Goal: Task Accomplishment & Management: Use online tool/utility

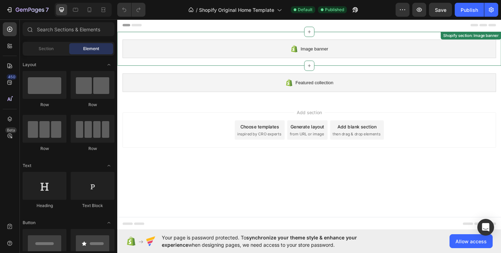
click at [302, 49] on div "Image banner" at bounding box center [326, 51] width 407 height 20
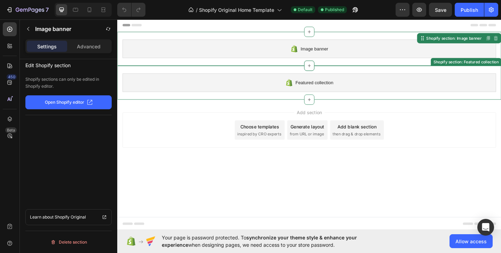
click at [272, 85] on div "Featured collection" at bounding box center [326, 88] width 407 height 20
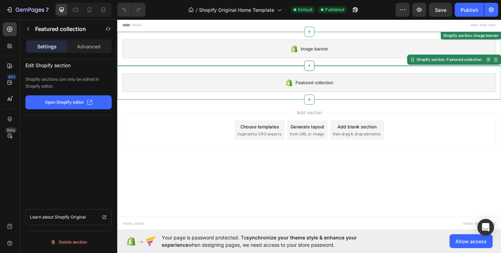
click at [254, 62] on div "Image banner Shopify section: Image banner" at bounding box center [326, 51] width 418 height 37
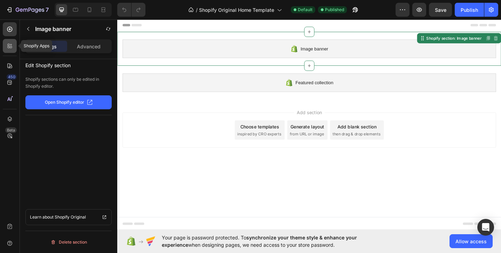
click at [10, 49] on div at bounding box center [10, 46] width 14 height 14
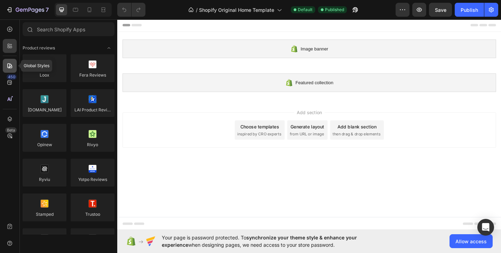
click at [13, 68] on div at bounding box center [10, 66] width 14 height 14
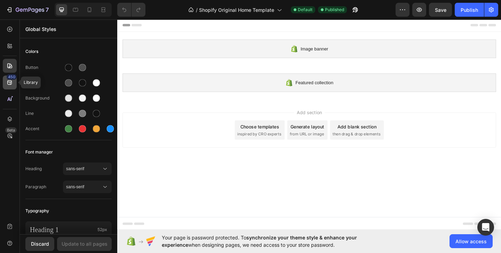
click at [8, 84] on icon at bounding box center [9, 82] width 5 height 5
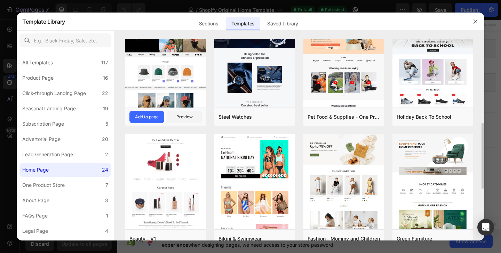
scroll to position [175, 0]
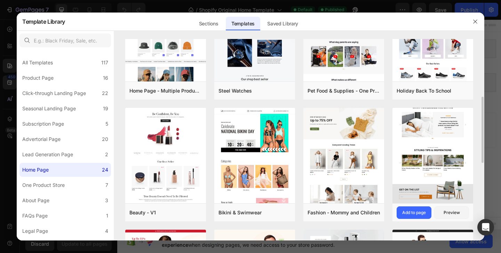
click at [449, 126] on img at bounding box center [433, 23] width 81 height 360
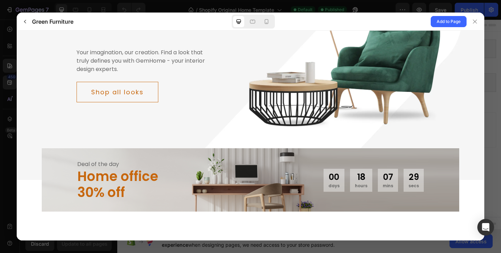
scroll to position [0, 0]
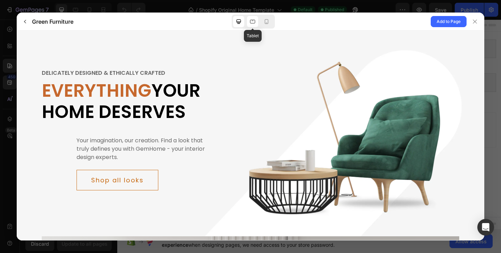
click at [252, 20] on icon at bounding box center [252, 21] width 7 height 7
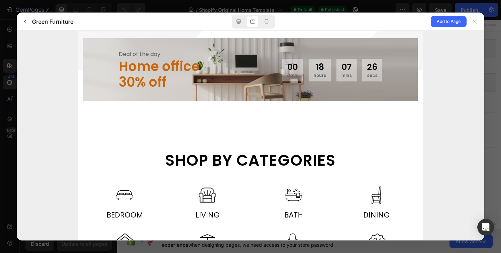
scroll to position [252, 0]
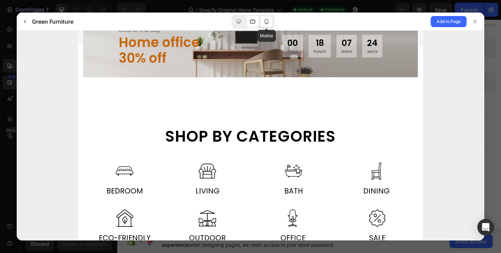
click at [268, 21] on icon at bounding box center [266, 21] width 7 height 7
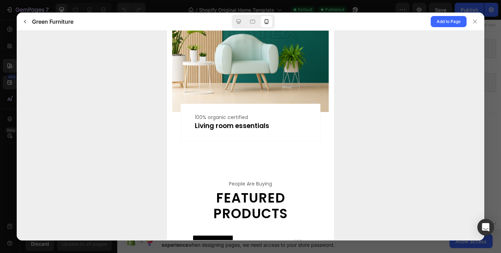
scroll to position [941, 0]
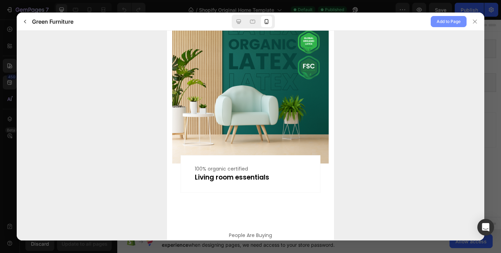
click at [438, 25] on span "Add to Page" at bounding box center [449, 21] width 24 height 8
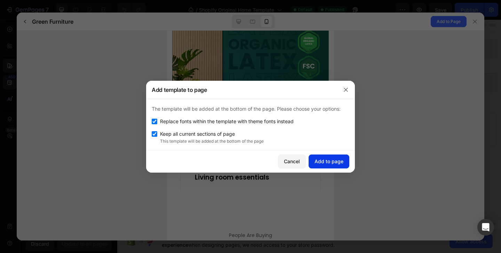
click at [326, 165] on button "Add to page" at bounding box center [329, 162] width 41 height 14
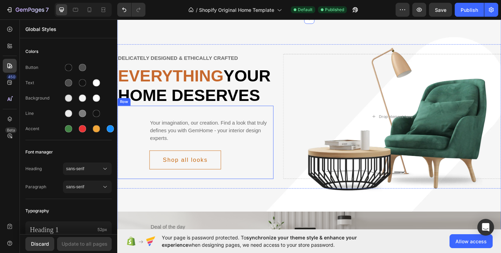
scroll to position [0, 0]
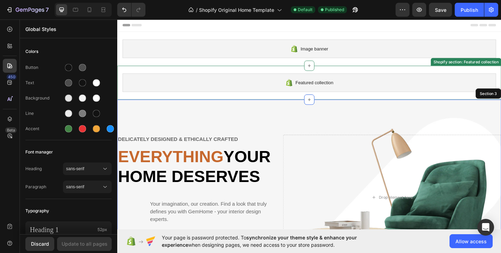
click at [339, 94] on div "Featured collection" at bounding box center [326, 88] width 407 height 20
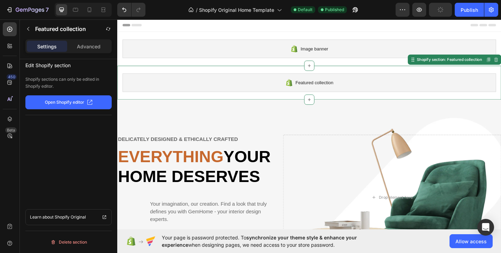
click at [243, 79] on div "Featured collection" at bounding box center [326, 88] width 407 height 20
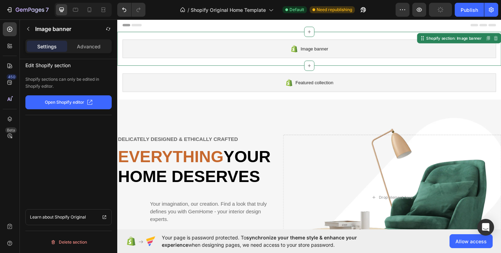
click at [353, 49] on div "Image banner" at bounding box center [326, 51] width 407 height 20
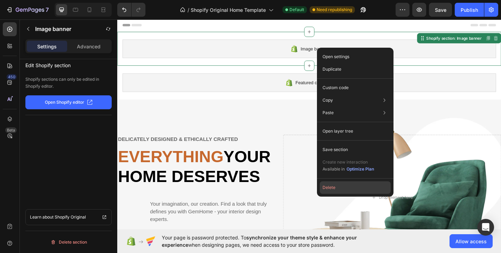
drag, startPoint x: 326, startPoint y: 187, endPoint x: 204, endPoint y: 114, distance: 142.3
click at [326, 187] on button "Delete" at bounding box center [355, 187] width 71 height 13
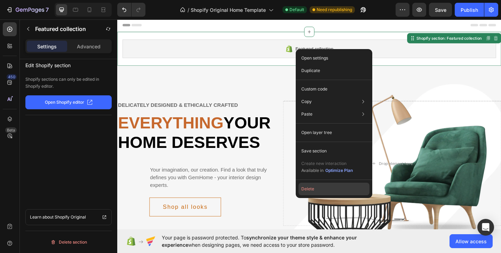
click at [307, 185] on button "Delete" at bounding box center [334, 189] width 71 height 13
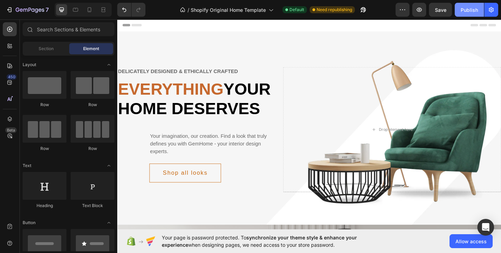
click at [467, 10] on div "Publish" at bounding box center [469, 9] width 17 height 7
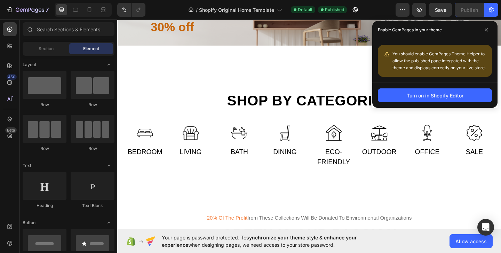
scroll to position [260, 0]
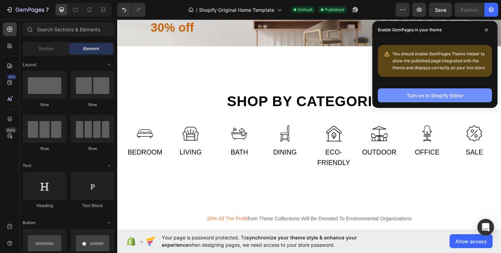
click at [451, 94] on div "Turn on in Shopify Editor" at bounding box center [435, 95] width 57 height 7
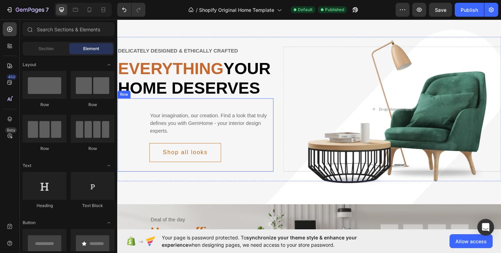
scroll to position [5, 0]
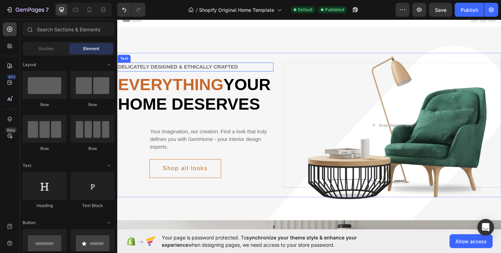
click at [247, 71] on div "Delicately designed & ethically crafted" at bounding box center [202, 71] width 170 height 10
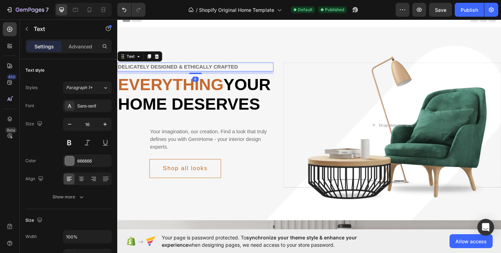
click at [250, 72] on div "Delicately designed & ethically crafted" at bounding box center [202, 71] width 170 height 10
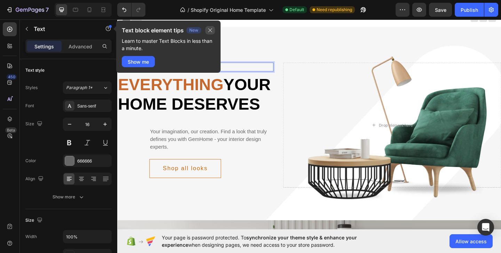
click at [211, 31] on icon "button" at bounding box center [211, 31] width 6 height 6
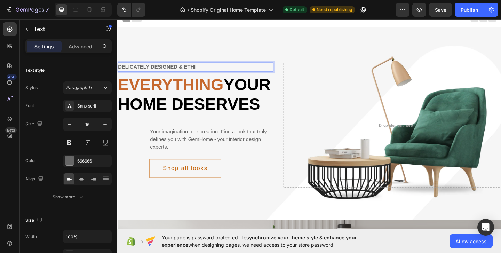
click at [209, 72] on p "Delicately designed & ethi" at bounding box center [202, 71] width 169 height 8
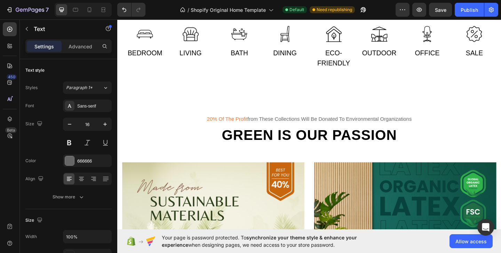
scroll to position [0, 0]
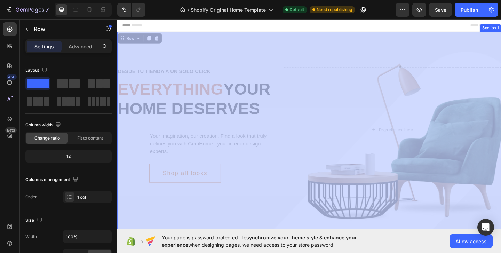
drag, startPoint x: 532, startPoint y: 33, endPoint x: 535, endPoint y: 59, distance: 25.9
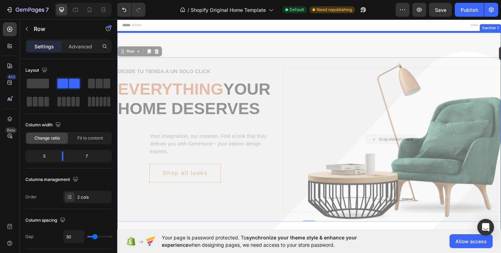
drag, startPoint x: 530, startPoint y: 87, endPoint x: 534, endPoint y: 42, distance: 44.7
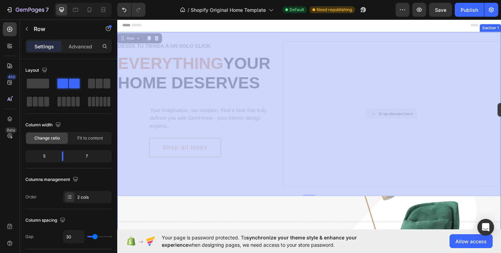
drag, startPoint x: 533, startPoint y: 57, endPoint x: 531, endPoint y: 131, distance: 73.9
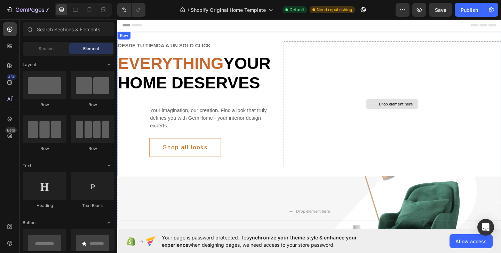
drag, startPoint x: 533, startPoint y: 31, endPoint x: 531, endPoint y: 110, distance: 79.4
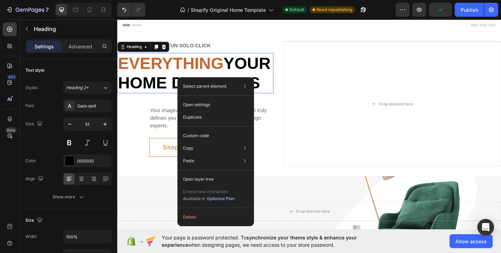
drag, startPoint x: 202, startPoint y: 81, endPoint x: 225, endPoint y: 87, distance: 23.6
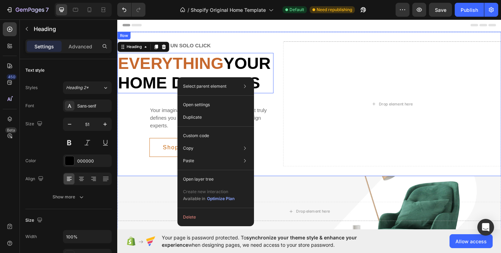
click at [289, 181] on div "Desde tu tienda a un solo click Text Everything your home deserves Heading 0 Yo…" at bounding box center [326, 111] width 418 height 157
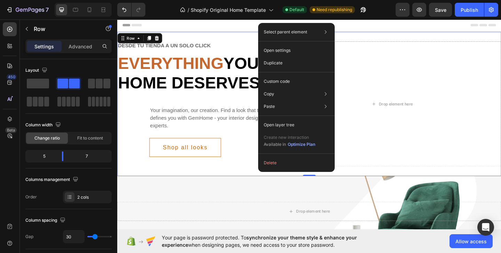
drag, startPoint x: 289, startPoint y: 181, endPoint x: 316, endPoint y: 205, distance: 35.3
click at [281, 179] on div "Your imagination, our creation. Find a look that truly defines you with GemHome…" at bounding box center [202, 140] width 170 height 80
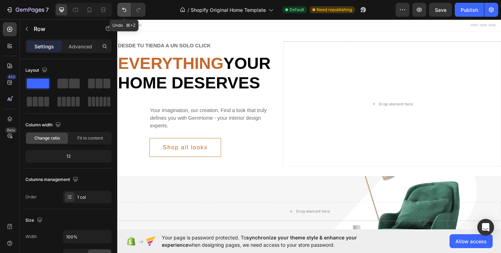
click at [124, 11] on icon "Undo/Redo" at bounding box center [124, 9] width 7 height 7
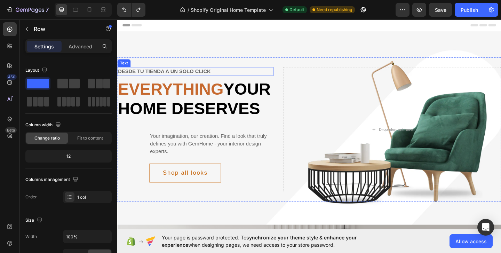
click at [218, 77] on p "Desde tu tienda a un solo click" at bounding box center [202, 76] width 169 height 8
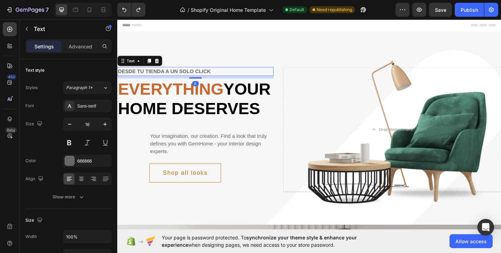
click at [228, 77] on p "Desde tu tienda a un solo click" at bounding box center [202, 76] width 169 height 8
click at [227, 74] on p "Desde tu tienda a un solo click" at bounding box center [202, 76] width 169 height 8
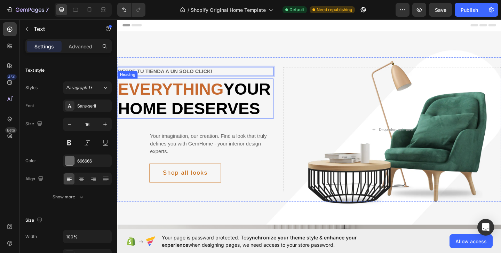
click at [213, 100] on span "Everything" at bounding box center [175, 95] width 115 height 20
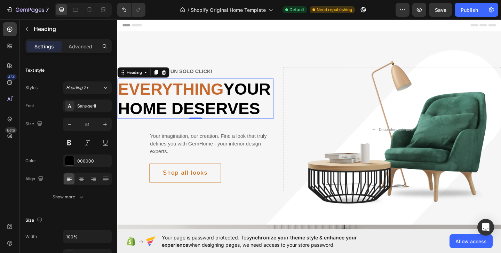
click at [216, 127] on p "Everything your home deserves" at bounding box center [202, 105] width 169 height 42
click at [230, 99] on span "Everything" at bounding box center [175, 95] width 115 height 20
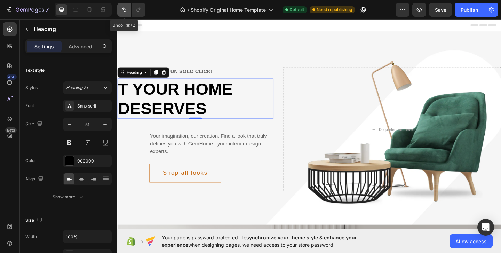
click at [126, 6] on icon "Undo/Redo" at bounding box center [124, 9] width 7 height 7
click at [125, 9] on icon "Undo/Redo" at bounding box center [124, 9] width 7 height 7
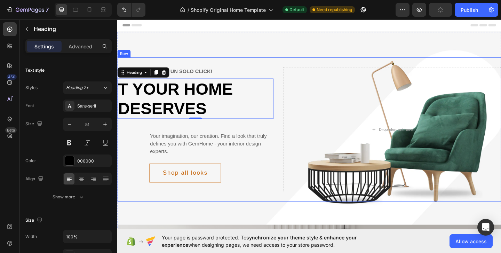
click at [209, 59] on div "Desde tu tienda a un solo click! Text T your home deserves Heading 0 Your imagi…" at bounding box center [326, 154] width 418 height 242
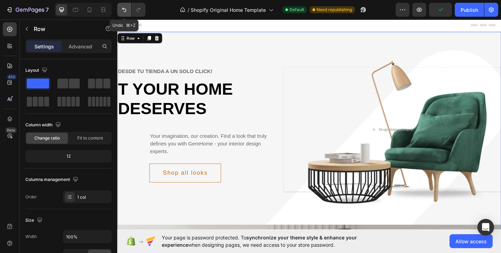
click at [119, 9] on button "Undo/Redo" at bounding box center [124, 10] width 14 height 14
click at [121, 11] on icon "Undo/Redo" at bounding box center [124, 9] width 7 height 7
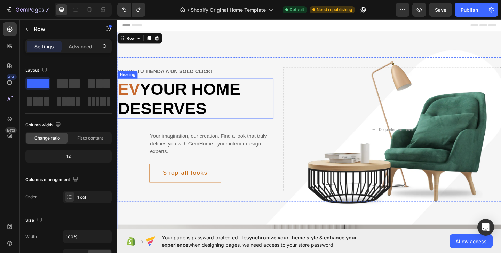
click at [144, 89] on h2 "Ev your home deserves" at bounding box center [202, 106] width 170 height 44
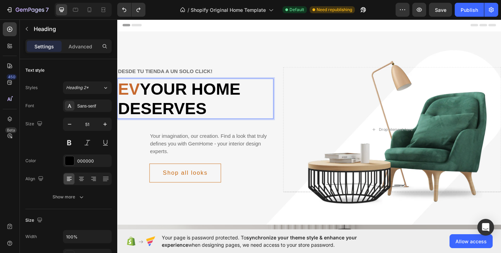
click at [140, 94] on span "Ev" at bounding box center [130, 95] width 24 height 20
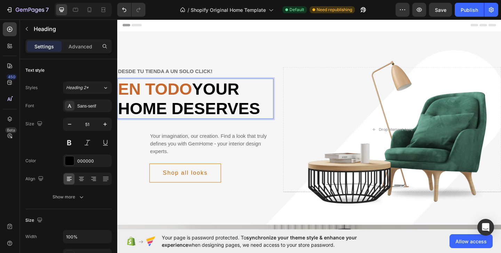
click at [260, 94] on p "En todo your home deserves" at bounding box center [202, 105] width 169 height 42
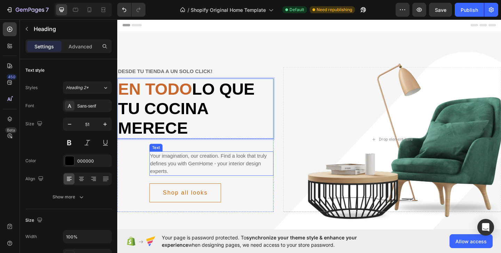
click at [228, 174] on div "Your imagination, our creation. Find a look that truly defines you with GemHome…" at bounding box center [219, 176] width 135 height 26
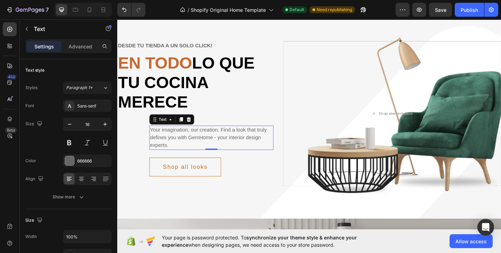
scroll to position [30, 0]
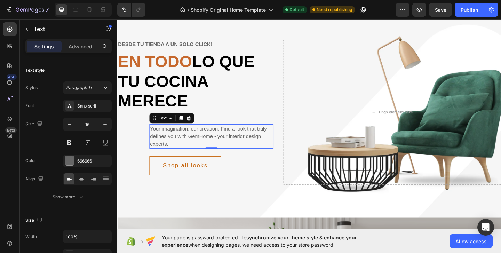
click at [223, 146] on div "Your imagination, our creation. Find a look that truly defines you with GemHome…" at bounding box center [219, 146] width 135 height 26
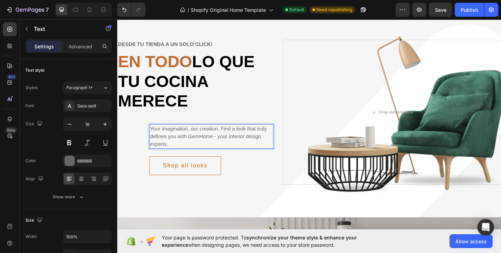
click at [215, 141] on p "Your imagination, our creation. Find a look that truly defines you with GemHome…" at bounding box center [220, 146] width 134 height 25
click at [212, 172] on button "Shop all looks" at bounding box center [191, 178] width 78 height 21
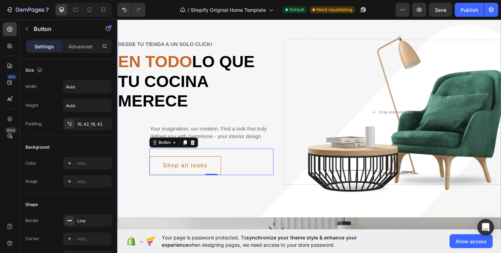
click at [182, 213] on div "Desde tu tienda a un solo click! Text ⁠⁠⁠⁠⁠⁠⁠ En todo lo que tu cocina merece H…" at bounding box center [326, 134] width 418 height 263
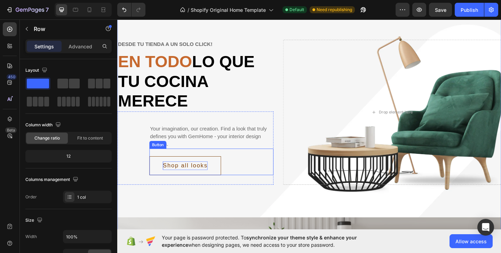
click at [184, 180] on div "Shop all looks" at bounding box center [191, 178] width 49 height 9
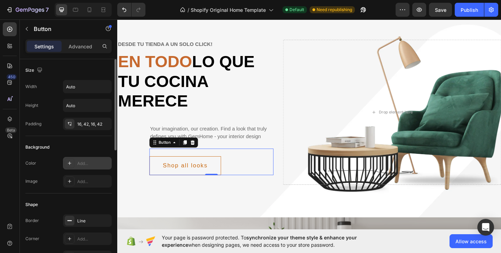
click at [87, 162] on div "Add..." at bounding box center [93, 164] width 33 height 6
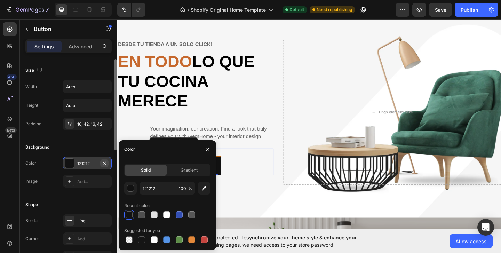
click at [106, 164] on icon "button" at bounding box center [105, 164] width 6 height 6
type input "000000"
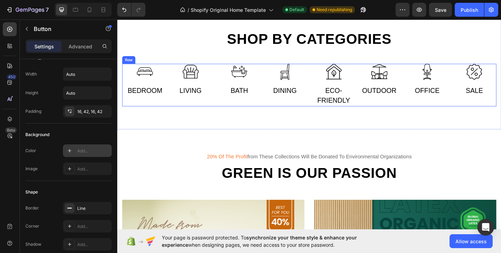
scroll to position [310, 0]
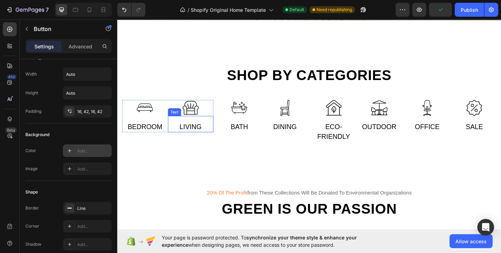
click at [185, 129] on div "Living Text" at bounding box center [197, 133] width 50 height 18
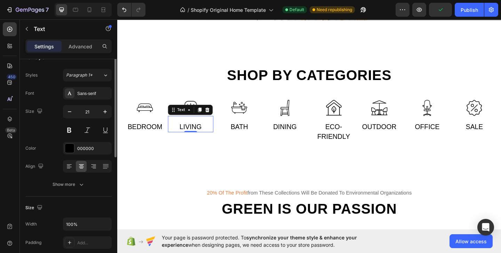
scroll to position [0, 0]
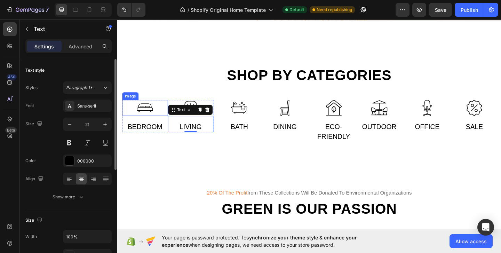
click at [152, 118] on img at bounding box center [147, 115] width 17 height 17
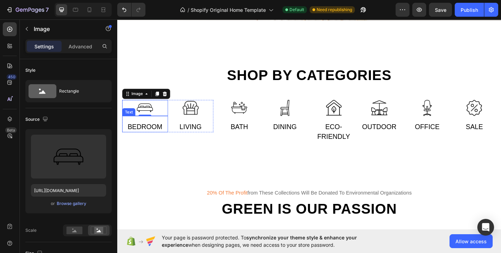
click at [152, 132] on div "Bedroom" at bounding box center [148, 136] width 50 height 13
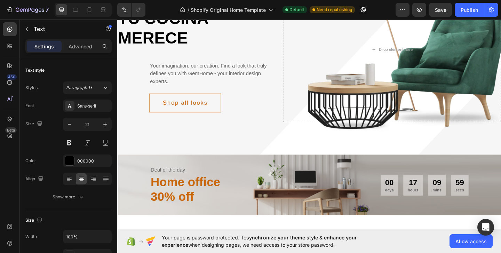
scroll to position [98, 0]
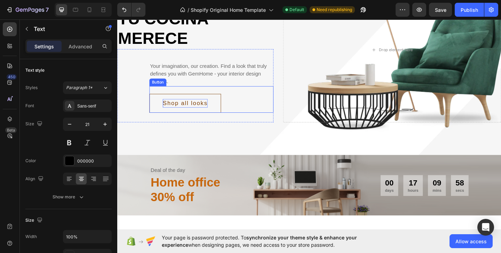
click at [184, 108] on div "Shop all looks" at bounding box center [191, 110] width 49 height 9
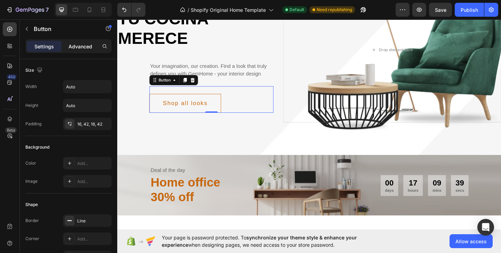
click at [79, 46] on p "Advanced" at bounding box center [81, 46] width 24 height 7
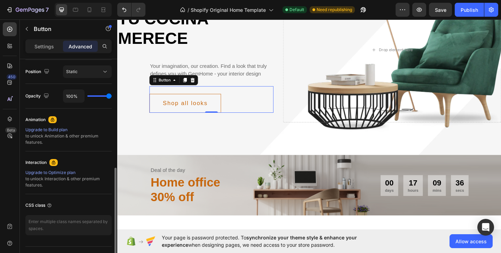
scroll to position [251, 0]
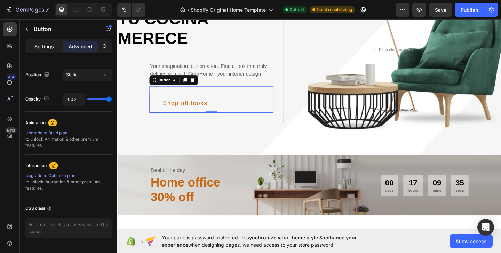
click at [41, 49] on p "Settings" at bounding box center [44, 46] width 20 height 7
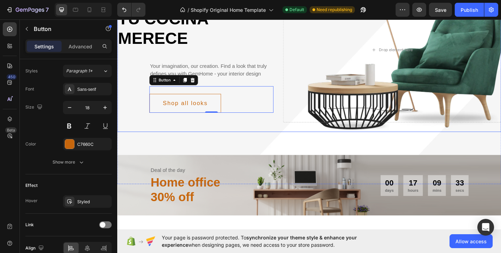
click at [251, 136] on div "Desde tu tienda a un solo click! Text En todo lo que tu cocina merece Heading Y…" at bounding box center [326, 52] width 418 height 179
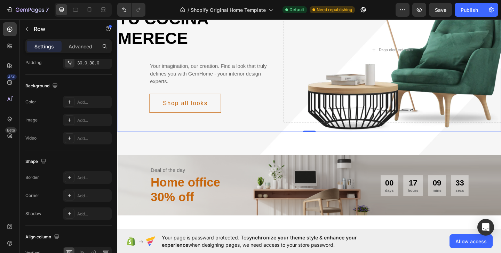
scroll to position [0, 0]
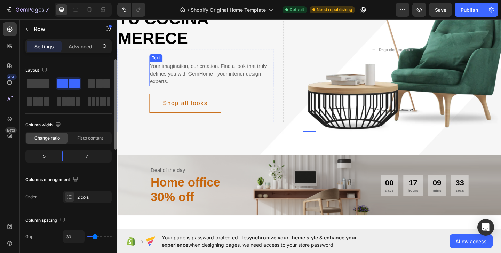
click at [241, 71] on div "Your imagination, our creation. Find a look that truly defines you with GemHome…" at bounding box center [219, 78] width 135 height 26
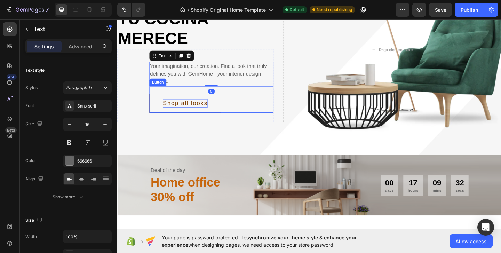
click at [200, 110] on div "Shop all looks" at bounding box center [191, 110] width 49 height 9
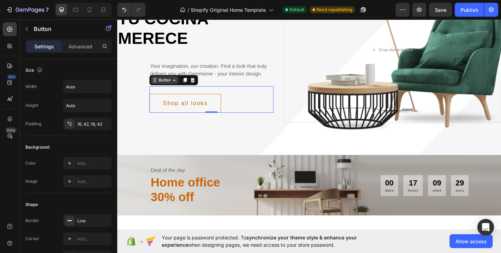
click at [180, 87] on icon at bounding box center [180, 86] width 6 height 6
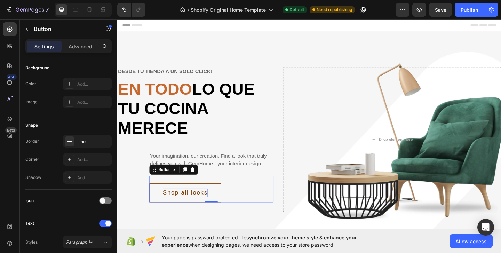
click at [193, 206] on div "Shop all looks" at bounding box center [191, 207] width 49 height 9
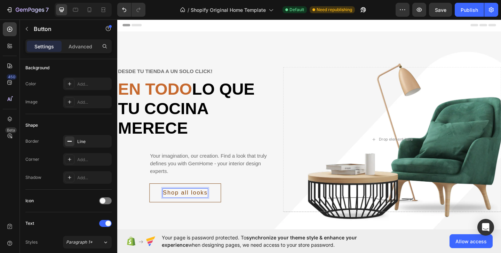
click at [161, 203] on button "Shop all looks" at bounding box center [191, 208] width 78 height 21
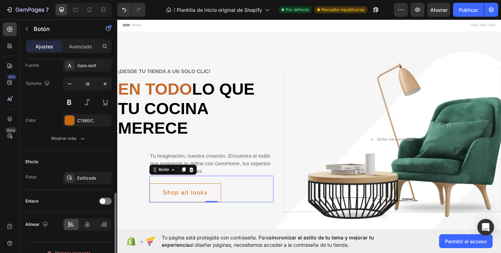
scroll to position [286, 0]
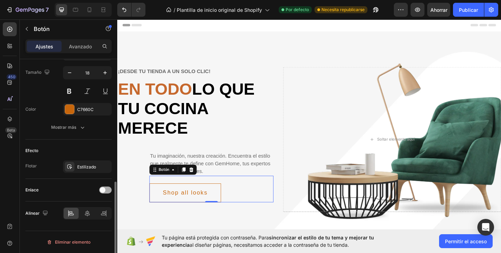
click at [108, 191] on div at bounding box center [105, 190] width 13 height 7
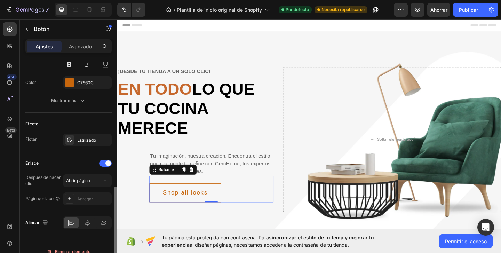
scroll to position [314, 0]
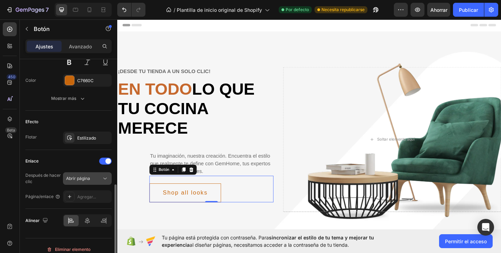
click at [104, 179] on icon at bounding box center [105, 178] width 7 height 7
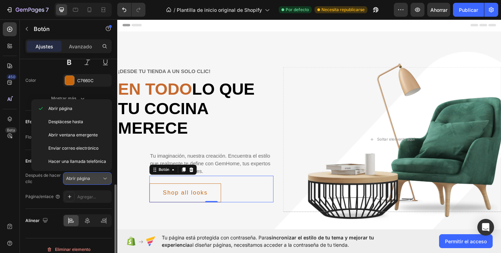
click at [104, 175] on icon at bounding box center [105, 178] width 7 height 7
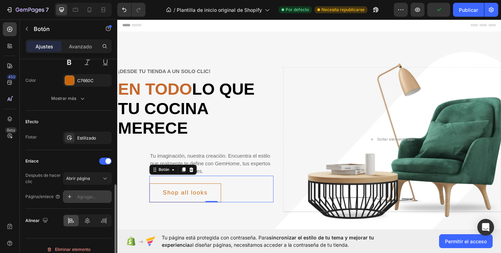
click at [92, 200] on div "Agregar..." at bounding box center [93, 197] width 33 height 6
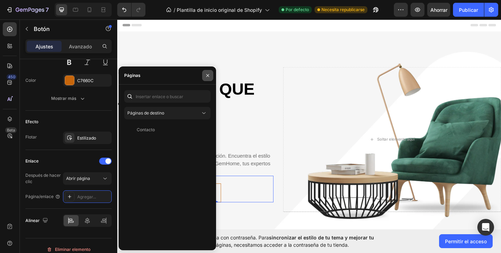
click at [205, 79] on button "button" at bounding box center [207, 75] width 11 height 11
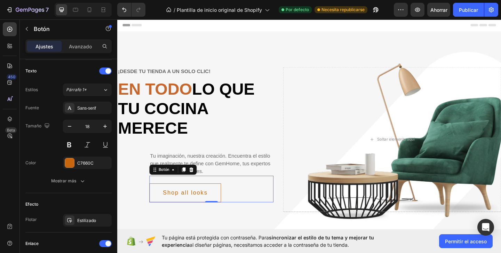
scroll to position [322, 0]
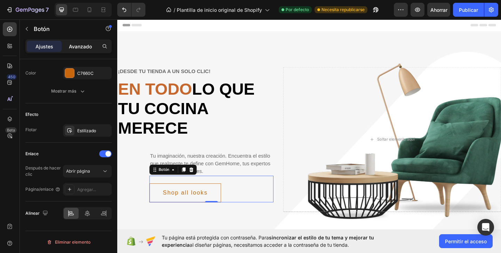
click at [77, 49] on font "Avanzado" at bounding box center [80, 47] width 23 height 6
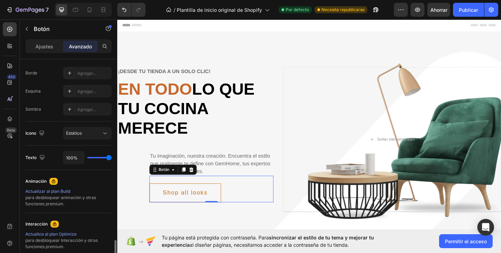
scroll to position [270, 0]
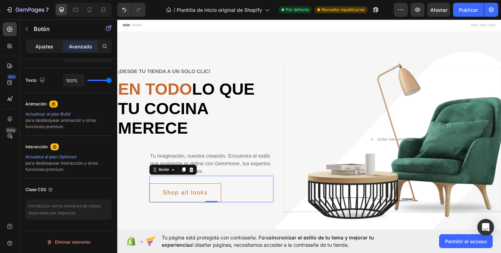
click at [44, 45] on font "Ajustes" at bounding box center [45, 47] width 18 height 6
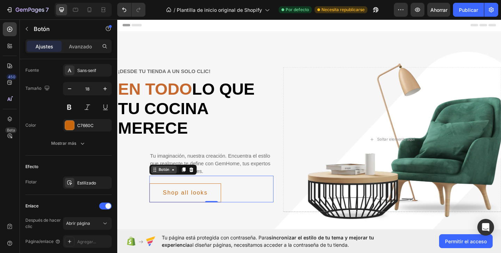
click at [182, 185] on div "Botón" at bounding box center [168, 183] width 28 height 8
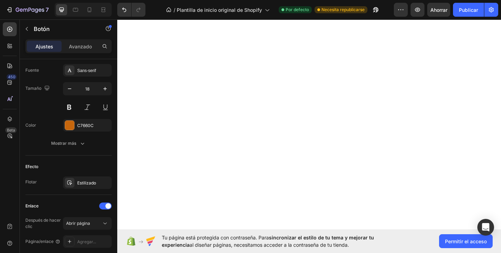
scroll to position [0, 0]
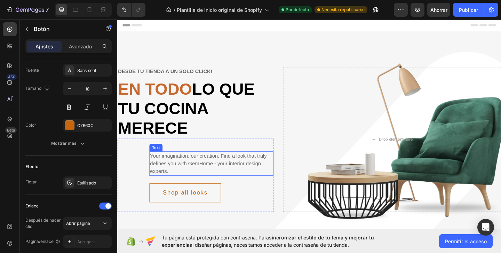
click at [212, 176] on div "Your imagination, our creation. Find a look that truly defines you with GemHome…" at bounding box center [219, 176] width 135 height 26
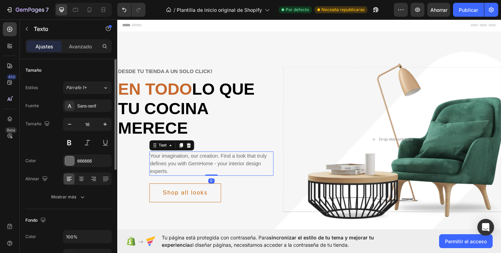
click at [162, 170] on div "Your imagination, our creation. Find a look that truly defines you with GemHome…" at bounding box center [219, 176] width 135 height 26
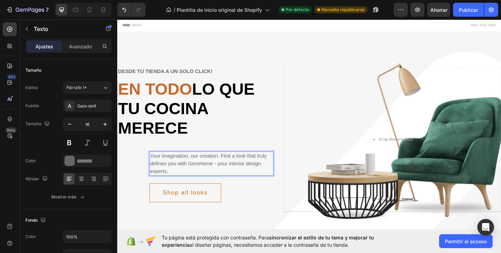
click at [194, 170] on p "Your imagination, our creation. Find a look that truly defines you with GemHome…" at bounding box center [220, 176] width 134 height 25
click at [171, 186] on p "Your imagination, our creation. Find a look that truly defines you with GemHome…" at bounding box center [220, 176] width 134 height 25
click at [289, 104] on div "Desde tu tienda a un solo click! Text En todo lo que tu cocina merece Heading E…" at bounding box center [326, 150] width 418 height 179
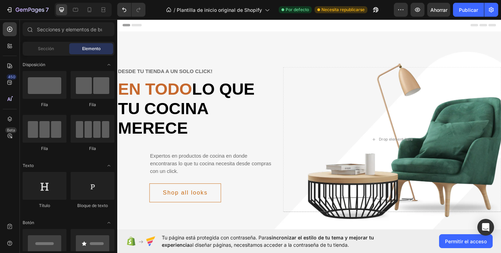
click at [246, 27] on div at bounding box center [326, 25] width 407 height 14
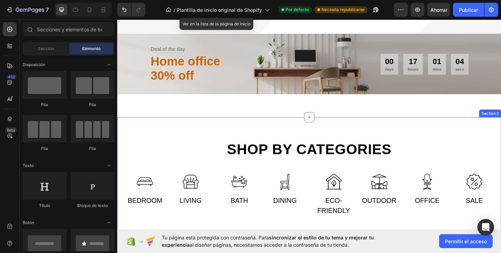
scroll to position [204, 0]
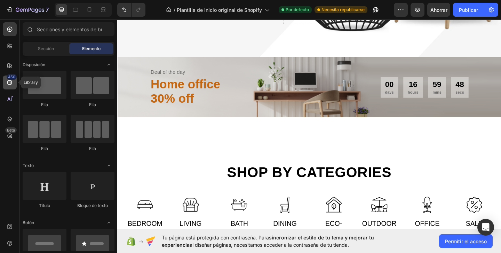
click at [11, 83] on icon at bounding box center [9, 82] width 5 height 5
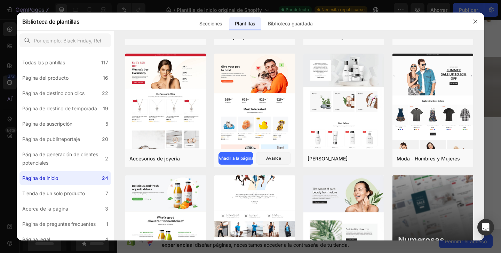
scroll to position [408, 0]
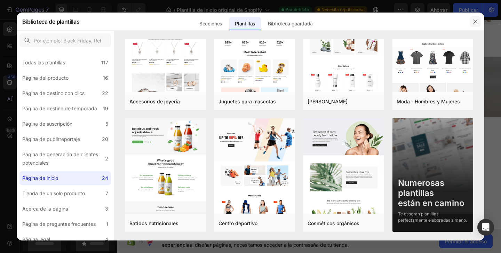
click at [475, 23] on icon "button" at bounding box center [476, 22] width 6 height 6
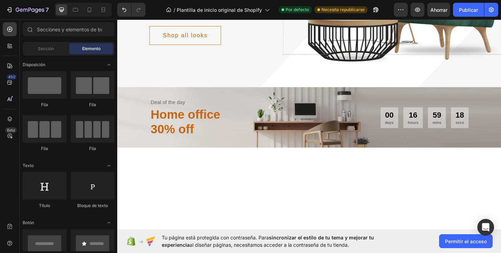
scroll to position [0, 0]
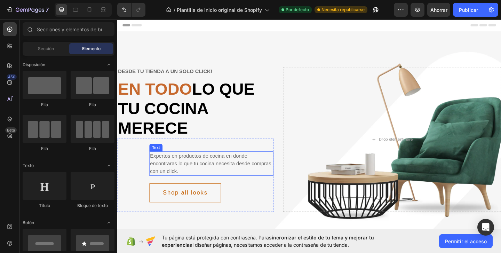
click at [275, 176] on p "Expertos en productos de cocina en donde encontraras lo que tu cocina necesita …" at bounding box center [220, 176] width 134 height 25
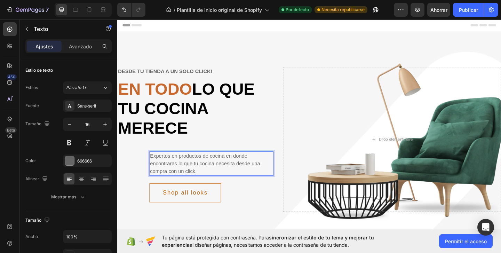
click at [192, 186] on p "Expertos en productos de cocina en donde encontraras lo que tu cocina necesita …" at bounding box center [220, 176] width 134 height 25
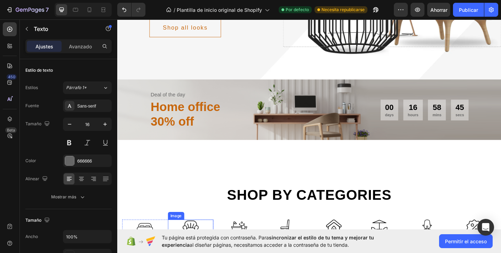
scroll to position [179, 0]
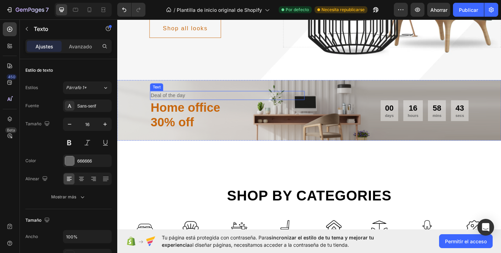
click at [180, 102] on div "Deal of the day" at bounding box center [237, 102] width 168 height 10
click at [195, 102] on div "Deal of the day" at bounding box center [237, 102] width 168 height 10
click at [221, 103] on p "Deal of the day" at bounding box center [237, 102] width 167 height 8
click at [223, 117] on h2 "Home office 30% off" at bounding box center [237, 123] width 168 height 33
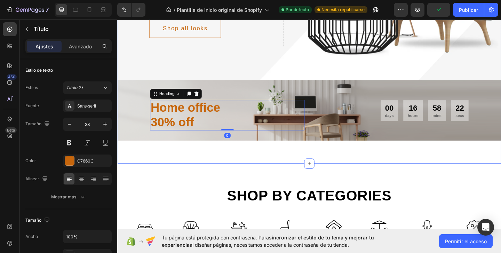
click at [218, 175] on div "Desde tu tienda a un solo click! Text En todo lo que tu cocina merece Heading E…" at bounding box center [326, 15] width 418 height 322
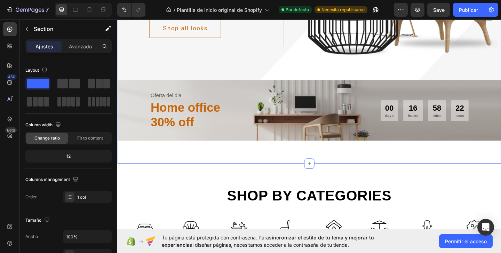
click at [222, 164] on div "Desde tu tienda a un solo click! Text En todo lo que tu cocina merece Heading E…" at bounding box center [326, 15] width 418 height 322
click at [196, 104] on p "Oferta del dia" at bounding box center [237, 102] width 167 height 8
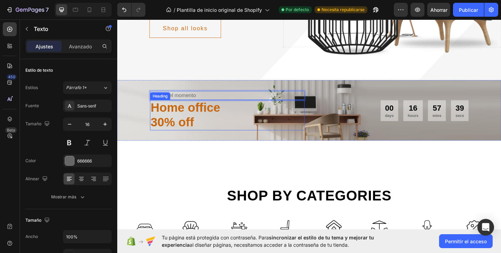
click at [207, 115] on h2 "Home office 30% off" at bounding box center [237, 123] width 168 height 33
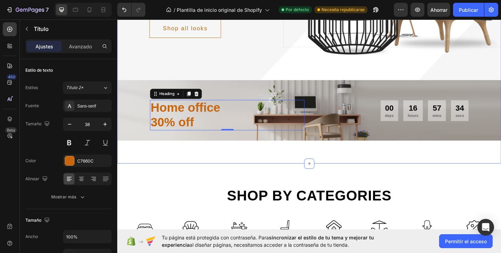
click at [157, 164] on div "Desde tu tienda a un solo click! Text En todo lo que tu cocina merece Heading E…" at bounding box center [326, 15] width 418 height 322
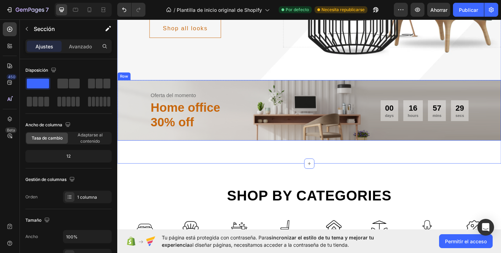
click at [337, 99] on div "00 days 16 hours 57 mins 29 secs CountDown Timer" at bounding box center [416, 118] width 168 height 43
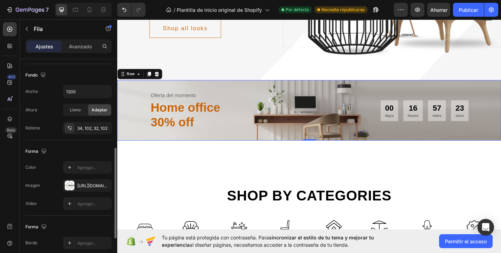
scroll to position [193, 0]
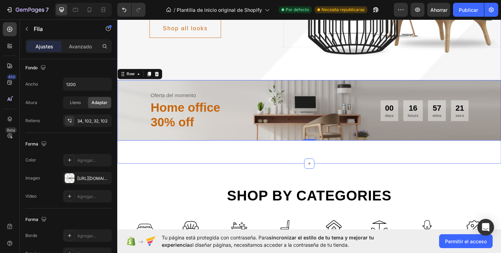
click at [197, 166] on div "Desde tu tienda a un solo click! Text En todo lo que tu cocina merece Heading E…" at bounding box center [326, 15] width 418 height 322
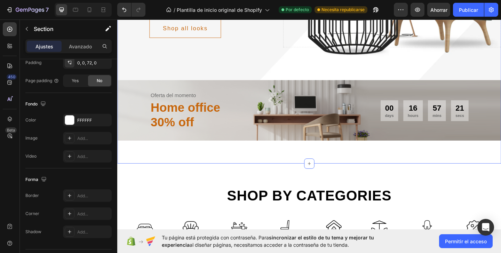
scroll to position [0, 0]
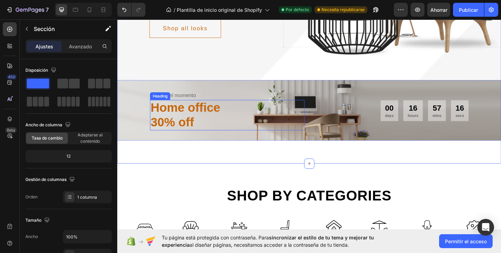
click at [186, 133] on p "30% off" at bounding box center [237, 131] width 167 height 16
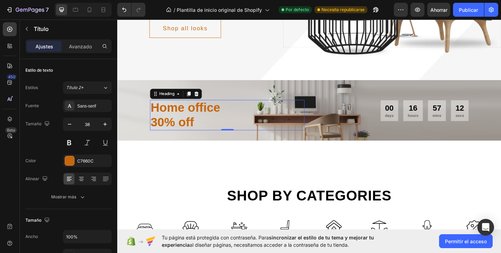
click at [203, 128] on h2 "Home office 30% off" at bounding box center [237, 123] width 168 height 33
click at [232, 115] on p "Home office" at bounding box center [237, 116] width 167 height 16
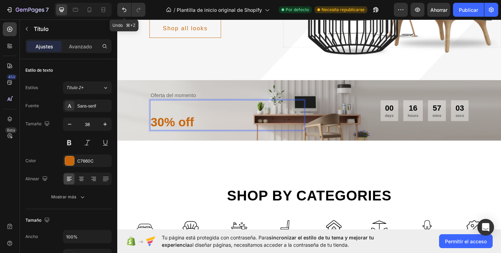
click at [124, 18] on div "7 Undo ⌘+Z / Plantilla de inicio original de Shopify Por defecto Necesita repub…" at bounding box center [250, 10] width 501 height 20
click at [125, 11] on icon "Deshacer/Rehacer" at bounding box center [124, 9] width 7 height 7
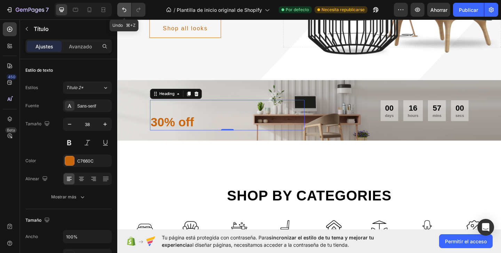
click at [125, 11] on icon "Deshacer/Rehacer" at bounding box center [124, 9] width 7 height 7
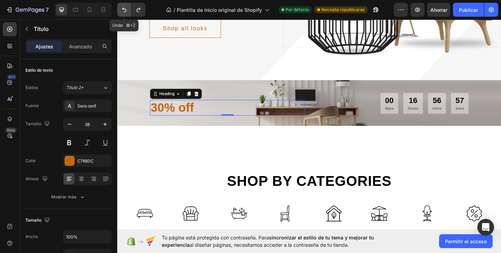
click at [125, 11] on icon "Deshacer/Rehacer" at bounding box center [124, 9] width 7 height 7
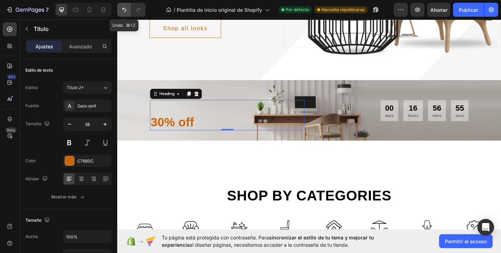
click at [125, 11] on icon "Deshacer/Rehacer" at bounding box center [124, 9] width 7 height 7
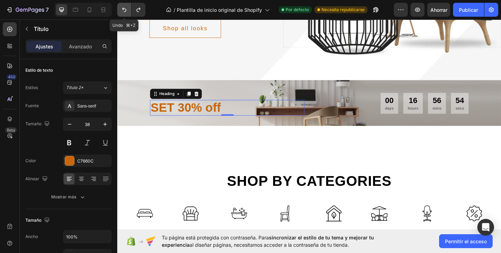
click at [125, 11] on icon "Deshacer/Rehacer" at bounding box center [124, 9] width 7 height 7
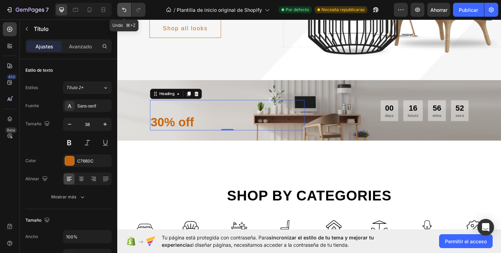
click at [125, 11] on icon "Deshacer/Rehacer" at bounding box center [124, 9] width 7 height 7
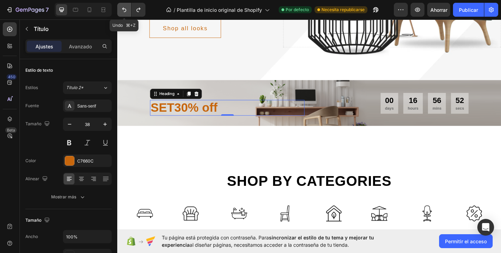
click at [125, 11] on icon "Deshacer/Rehacer" at bounding box center [124, 9] width 7 height 7
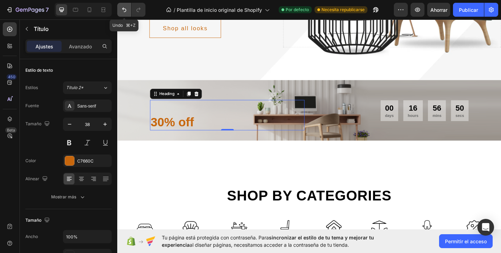
click at [125, 11] on icon "Deshacer/Rehacer" at bounding box center [124, 9] width 7 height 7
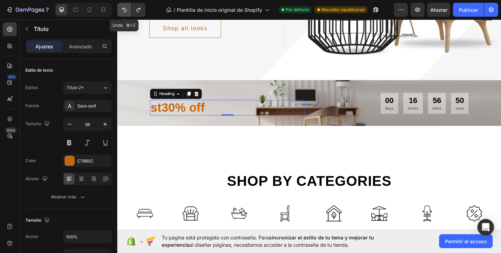
click at [125, 11] on icon "Deshacer/Rehacer" at bounding box center [124, 9] width 7 height 7
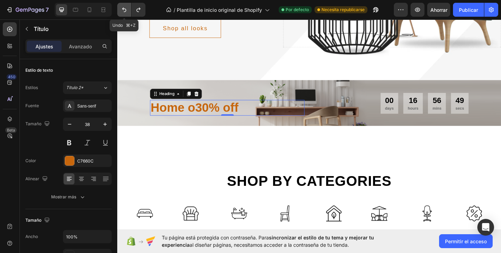
click at [125, 11] on icon "Deshacer/Rehacer" at bounding box center [124, 9] width 7 height 7
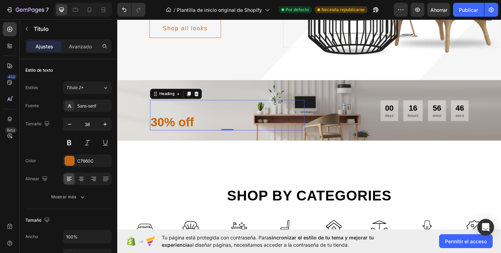
click at [178, 117] on h2 "30% off" at bounding box center [237, 123] width 168 height 33
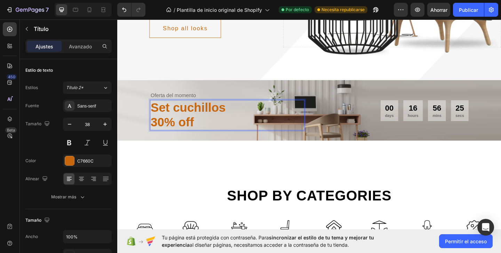
click at [173, 133] on p "⁠⁠⁠⁠⁠⁠⁠Set cuchillos 30% off" at bounding box center [237, 124] width 167 height 32
click at [177, 132] on p "Set cuchillos 30% off" at bounding box center [237, 124] width 167 height 32
click at [205, 129] on p "Set cuchillos Q30 off" at bounding box center [237, 124] width 167 height 32
click at [190, 167] on div "Desde tu tienda a un solo click! Text En todo lo que tu cocina merece Heading E…" at bounding box center [326, 15] width 418 height 322
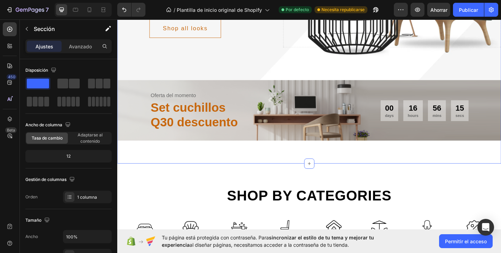
click at [208, 162] on div "Desde tu tienda a un solo click! Text En todo lo que tu cocina merece Heading E…" at bounding box center [326, 15] width 418 height 322
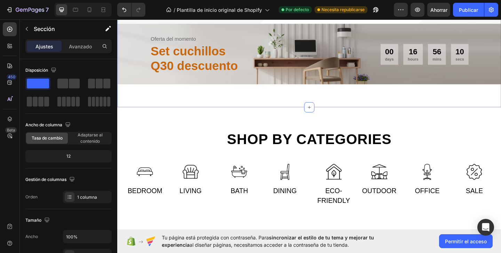
scroll to position [248, 0]
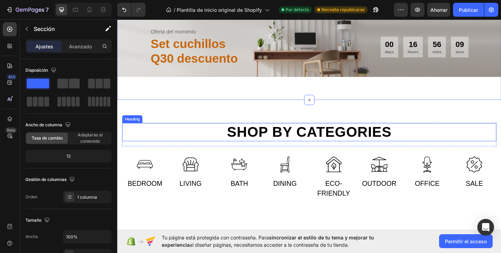
click at [293, 134] on h2 "Shop by categories" at bounding box center [326, 142] width 407 height 20
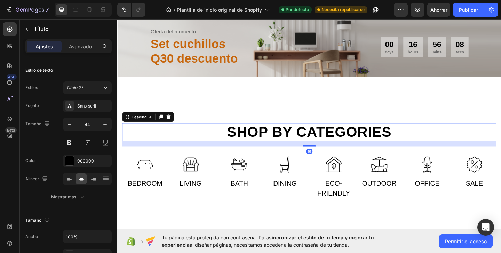
click at [342, 147] on h2 "Shop by categories" at bounding box center [326, 142] width 407 height 20
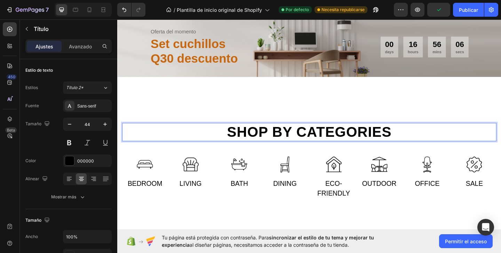
click at [319, 145] on p "Shop by categories" at bounding box center [326, 142] width 406 height 18
click at [313, 143] on p "Shop by categories" at bounding box center [326, 142] width 406 height 18
click at [423, 140] on p "Shop by categories" at bounding box center [326, 142] width 406 height 18
click at [310, 142] on p "Shop by categorias" at bounding box center [326, 142] width 406 height 18
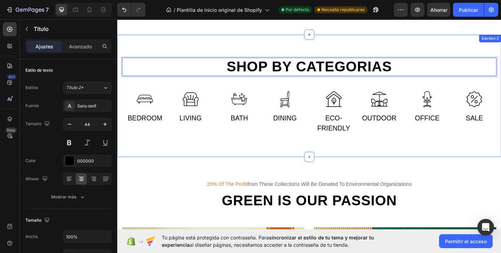
click at [318, 152] on div "Shop by categorias Heading 16 Row Image Bedroom Text Image Living Text Row Imag…" at bounding box center [326, 102] width 418 height 133
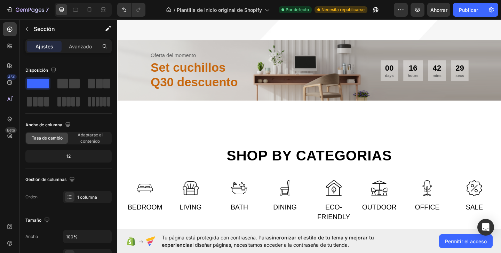
scroll to position [276, 0]
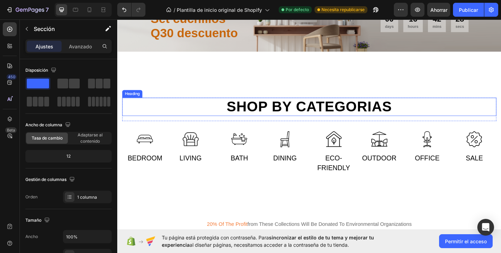
click at [310, 114] on h2 "Shop by categorias" at bounding box center [326, 114] width 407 height 20
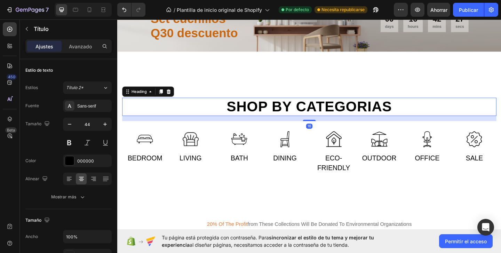
click at [310, 114] on h2 "Shop by categorias" at bounding box center [326, 114] width 407 height 20
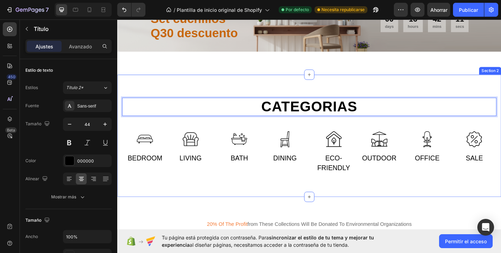
click at [382, 81] on div "categorias Heading 16 Row Image Bedroom Text Image Living Text Row Image Bath T…" at bounding box center [326, 145] width 418 height 133
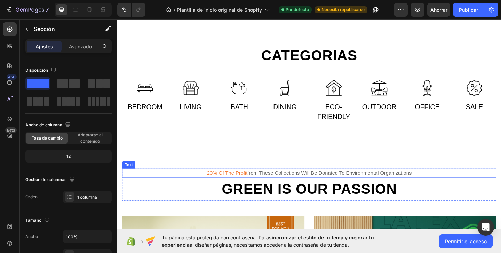
scroll to position [369, 0]
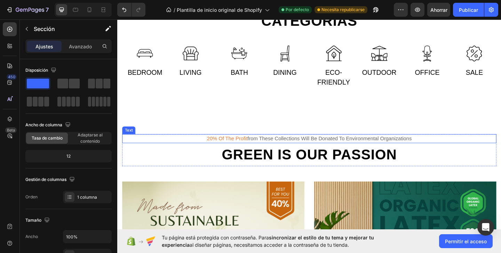
click at [296, 149] on div "20% of the profit from these collections will be donated to environmental organ…" at bounding box center [326, 149] width 407 height 10
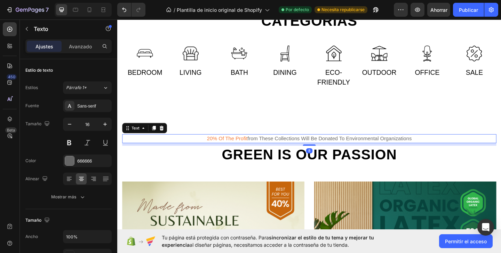
click at [293, 149] on div "20% of the profit from these collections will be donated to environmental organ…" at bounding box center [326, 149] width 407 height 10
click at [317, 102] on div "categorias Heading Row Image Bedroom Text Image Living Text Row Image Bath Text…" at bounding box center [326, 52] width 418 height 133
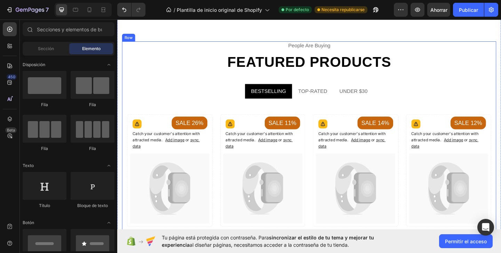
scroll to position [771, 0]
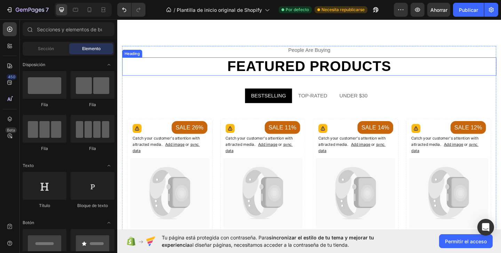
click at [426, 73] on h2 "Featured products" at bounding box center [326, 71] width 407 height 20
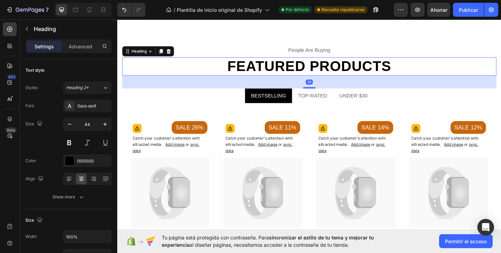
click at [426, 73] on h2 "Featured products" at bounding box center [326, 71] width 407 height 20
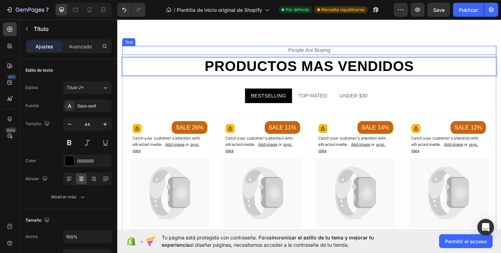
click at [368, 53] on div "people are buying" at bounding box center [326, 53] width 407 height 10
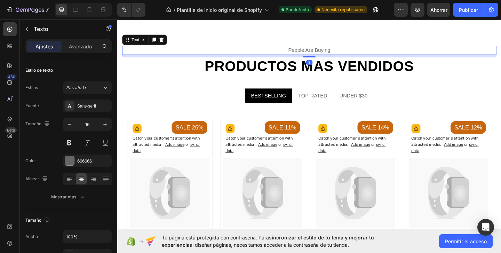
click at [355, 53] on div "people are buying" at bounding box center [326, 53] width 407 height 10
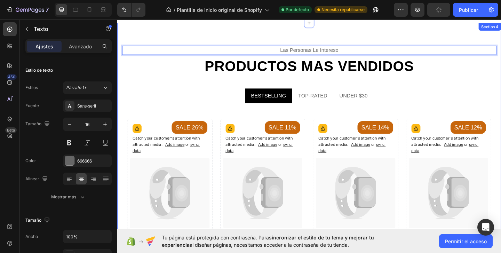
click at [288, 39] on div "las personas le intereso Text 8 pRODUCTOS MAS VENDIDOS Heading BESTSELLING TOP-…" at bounding box center [326, 192] width 418 height 339
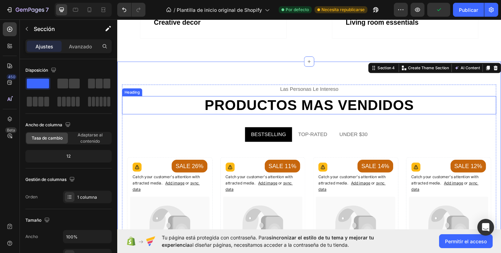
scroll to position [724, 0]
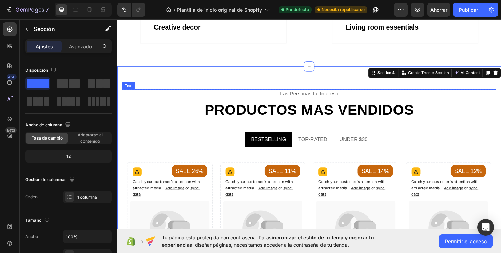
click at [336, 101] on p "las personas le intereso" at bounding box center [326, 100] width 406 height 8
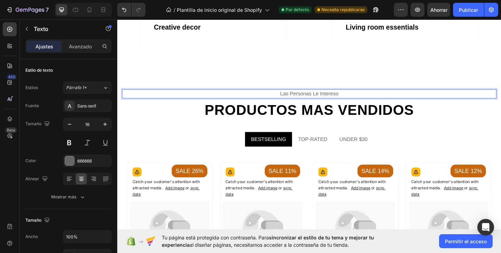
click at [336, 101] on p "las personas le intereso" at bounding box center [326, 100] width 406 height 8
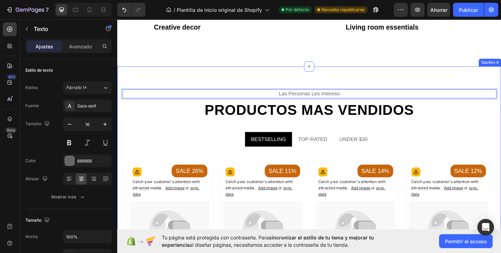
click at [363, 87] on div "las personas les intereso Text 8 pRODUCTOS MAS VENDIDOS Heading BESTSELLING TOP…" at bounding box center [326, 239] width 418 height 339
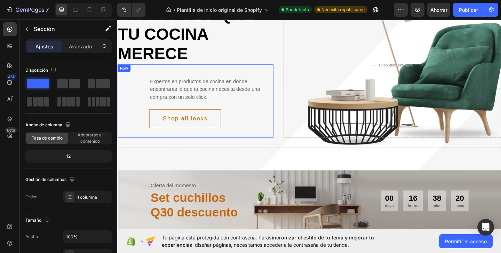
scroll to position [129, 0]
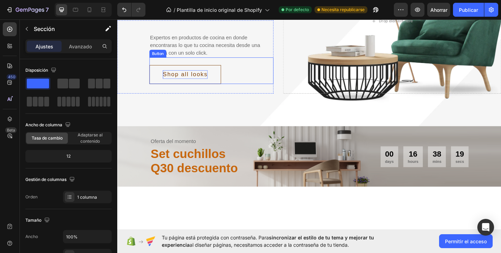
click at [211, 81] on div "Shop all looks" at bounding box center [191, 79] width 49 height 9
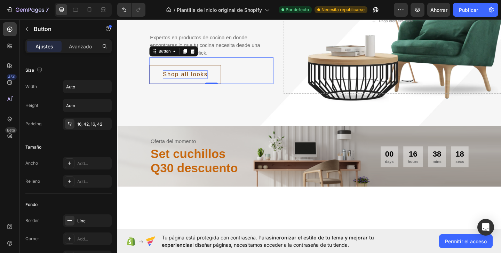
click at [210, 80] on div "Shop all looks" at bounding box center [191, 79] width 49 height 9
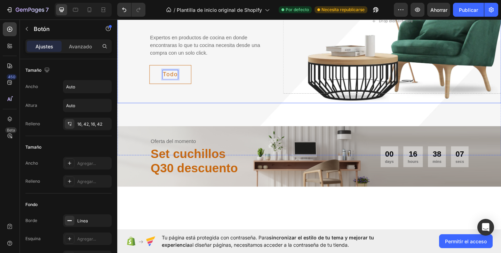
click at [152, 69] on button "Todo" at bounding box center [175, 79] width 46 height 21
click at [152, 69] on button "Todo en" at bounding box center [180, 79] width 56 height 21
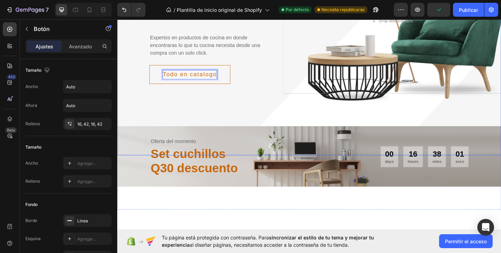
click at [231, 113] on div "Desde tu tienda a un solo click! Text En todo lo que tu cocina merece Heading E…" at bounding box center [326, 35] width 418 height 263
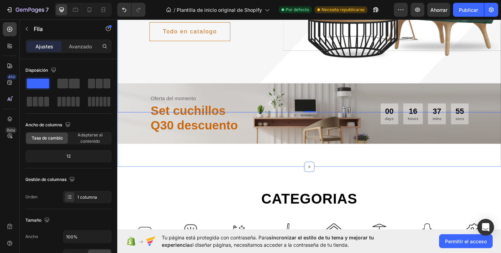
scroll to position [197, 0]
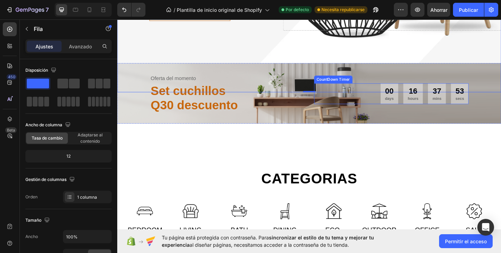
click at [421, 94] on div "00 days" at bounding box center [413, 100] width 19 height 23
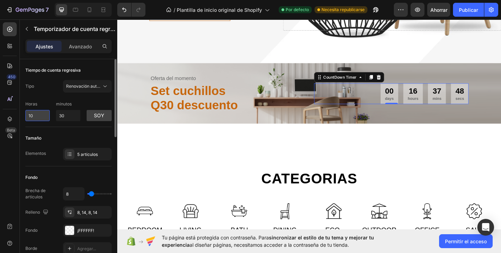
click at [37, 117] on input "10" at bounding box center [37, 115] width 24 height 11
type input "1"
click at [70, 118] on input "30" at bounding box center [68, 115] width 24 height 11
click at [100, 133] on div "Tamaño" at bounding box center [68, 138] width 86 height 11
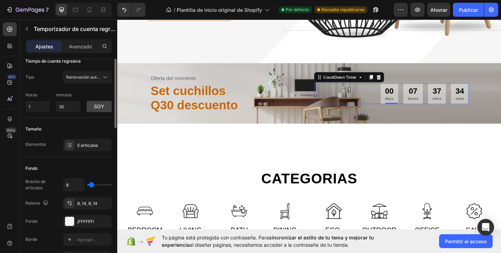
scroll to position [0, 0]
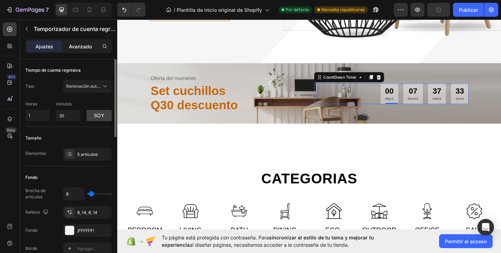
click at [75, 51] on div "Avanzado" at bounding box center [80, 46] width 35 height 11
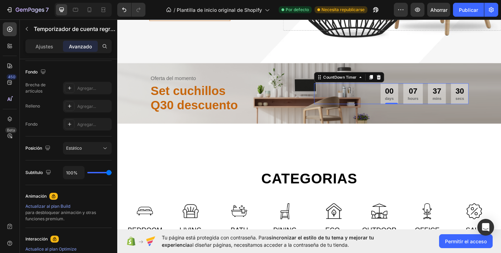
scroll to position [270, 0]
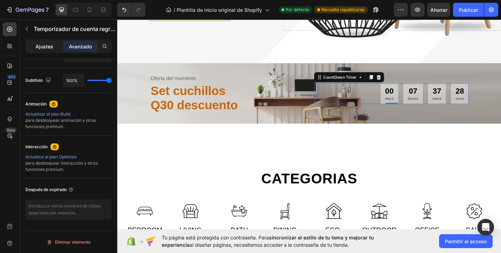
click at [39, 44] on font "Ajustes" at bounding box center [45, 47] width 18 height 6
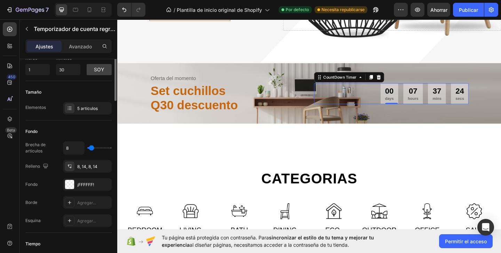
scroll to position [0, 0]
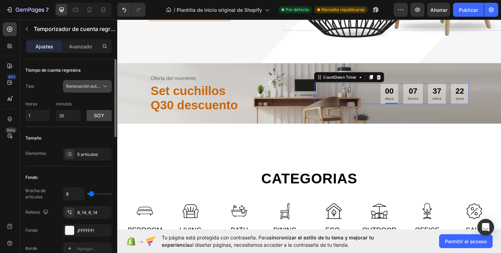
click at [98, 86] on font "Renovación automática" at bounding box center [89, 86] width 47 height 5
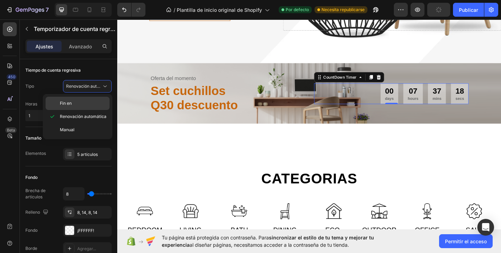
click at [80, 102] on p "Fin en" at bounding box center [83, 103] width 47 height 6
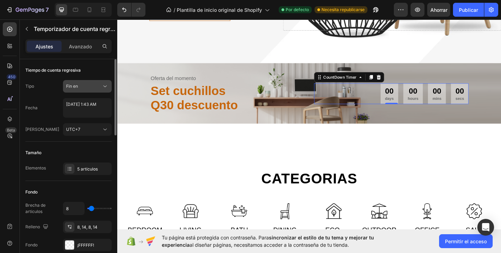
click at [100, 86] on div "Fin en" at bounding box center [84, 86] width 36 height 6
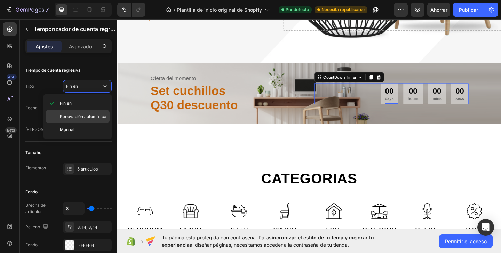
click at [75, 116] on font "Renovación automática" at bounding box center [83, 116] width 47 height 5
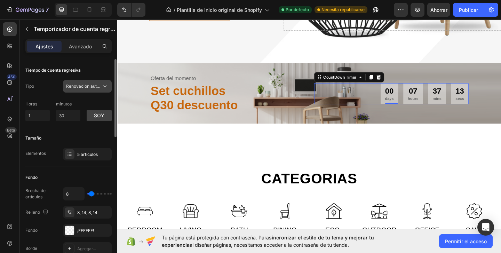
click at [101, 89] on span "Renovación automática" at bounding box center [84, 86] width 36 height 6
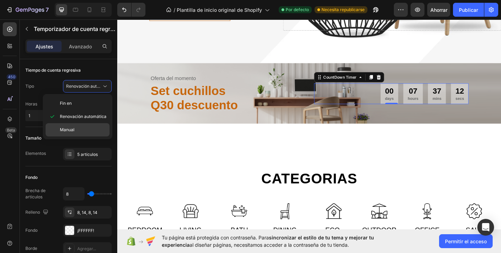
click at [79, 129] on p "Manual" at bounding box center [83, 130] width 47 height 6
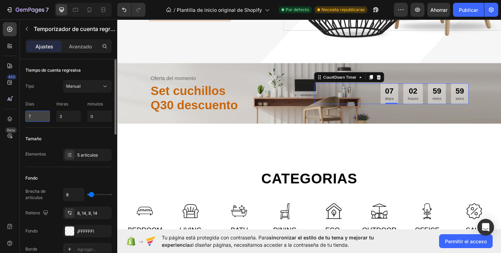
click at [41, 116] on input "7" at bounding box center [37, 116] width 24 height 11
type input "1"
click at [48, 95] on div "Tipo Manual Días 1 Horas 3 minutos 0" at bounding box center [68, 101] width 86 height 42
click at [86, 82] on button "Manual" at bounding box center [87, 86] width 49 height 13
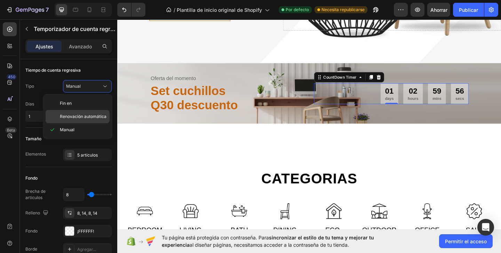
click at [78, 117] on font "Renovación automática" at bounding box center [83, 116] width 47 height 5
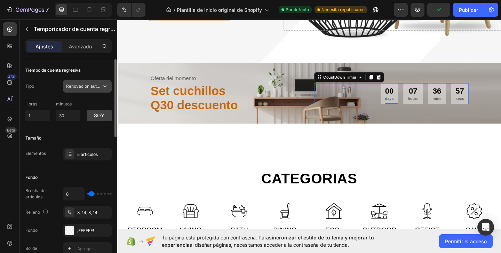
click at [105, 87] on icon at bounding box center [104, 87] width 3 height 2
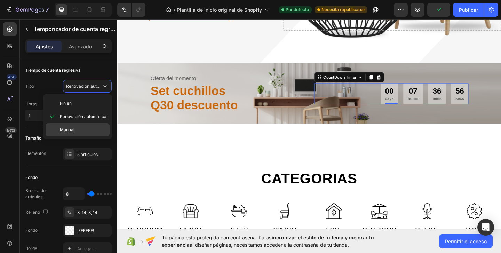
click at [72, 129] on font "Manual" at bounding box center [67, 129] width 15 height 5
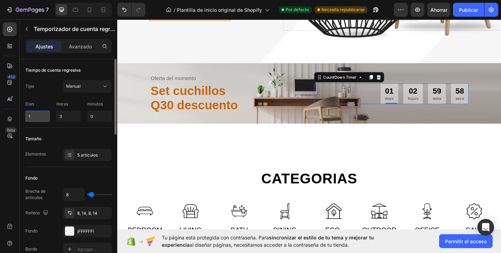
click at [40, 119] on input "1" at bounding box center [37, 116] width 24 height 11
type input "7"
click at [44, 84] on div "Tipo Manual" at bounding box center [68, 86] width 86 height 13
click at [36, 118] on input "7" at bounding box center [37, 116] width 24 height 11
click at [41, 105] on p "Días" at bounding box center [37, 104] width 24 height 6
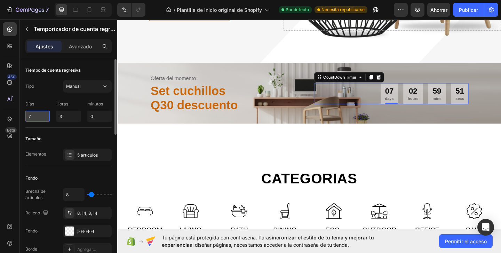
click at [41, 116] on input "7" at bounding box center [37, 116] width 24 height 11
type input "1"
click at [44, 92] on div "Tipo Manual" at bounding box center [68, 86] width 86 height 13
click at [417, 103] on p "days" at bounding box center [413, 105] width 9 height 6
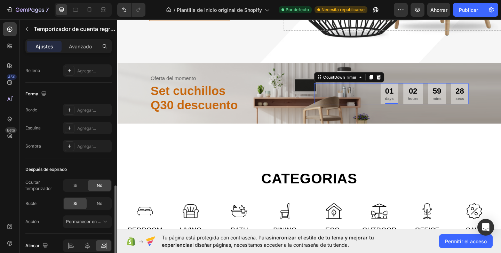
scroll to position [389, 0]
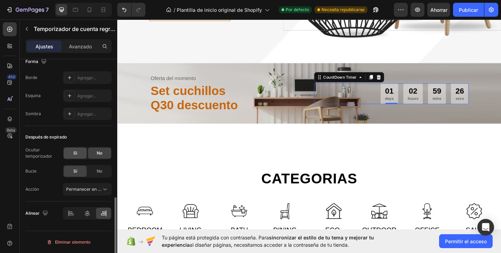
click at [81, 153] on div "Sí" at bounding box center [75, 153] width 23 height 11
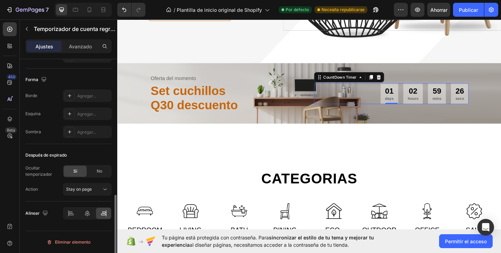
scroll to position [371, 0]
click at [101, 169] on font "No" at bounding box center [100, 171] width 6 height 5
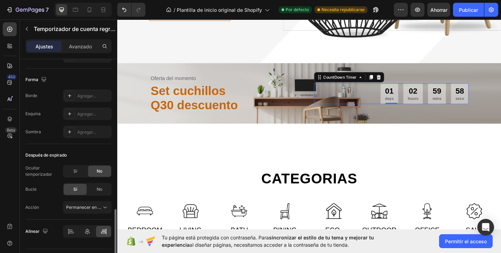
scroll to position [389, 0]
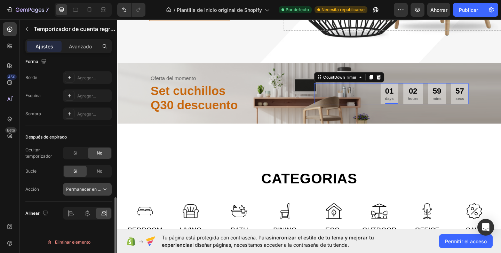
click at [99, 194] on button "Permanecer en la página" at bounding box center [87, 189] width 49 height 13
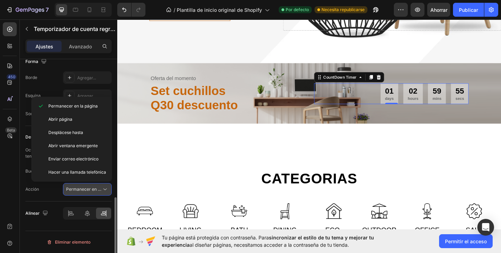
click at [99, 194] on button "Permanecer en la página" at bounding box center [87, 189] width 49 height 13
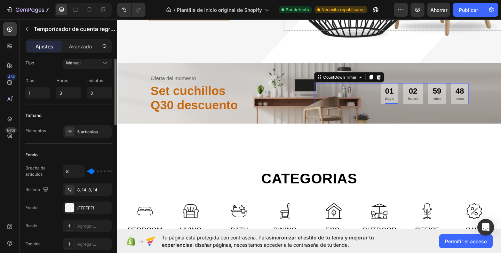
scroll to position [0, 0]
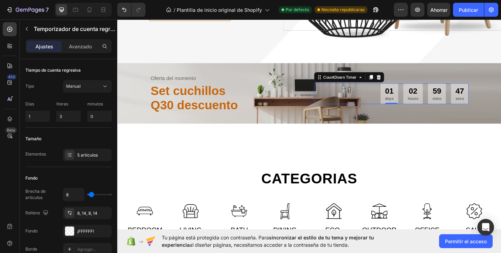
click at [417, 107] on p "days" at bounding box center [413, 105] width 9 height 6
click at [384, 84] on icon at bounding box center [382, 82] width 6 height 6
click at [80, 48] on font "Avanzado" at bounding box center [80, 47] width 23 height 6
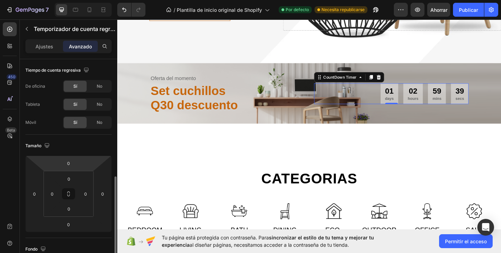
scroll to position [270, 0]
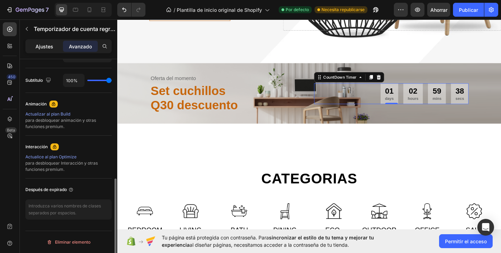
click at [39, 43] on p "Ajustes" at bounding box center [45, 46] width 18 height 7
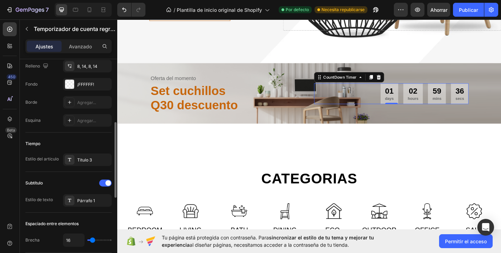
scroll to position [155, 0]
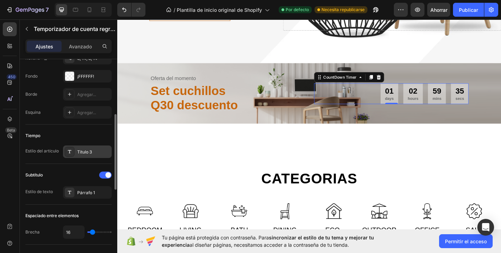
click at [82, 153] on font "Título 3" at bounding box center [84, 151] width 15 height 5
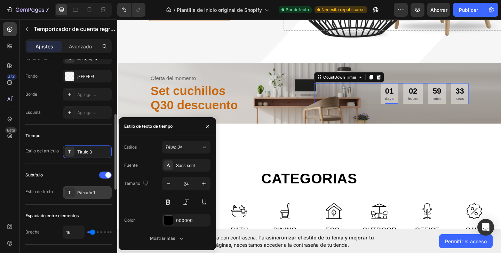
click at [79, 190] on font "Párrafo 1" at bounding box center [86, 192] width 18 height 5
click at [62, 178] on div "Subtítulo" at bounding box center [68, 175] width 86 height 11
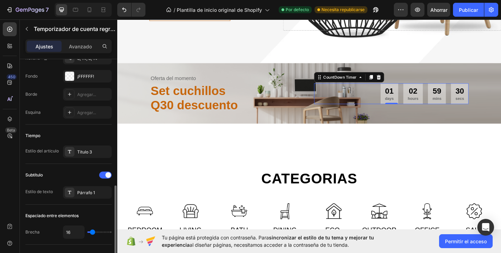
scroll to position [208, 0]
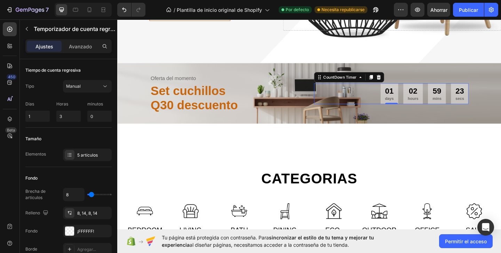
click at [410, 106] on p "days" at bounding box center [413, 105] width 9 height 6
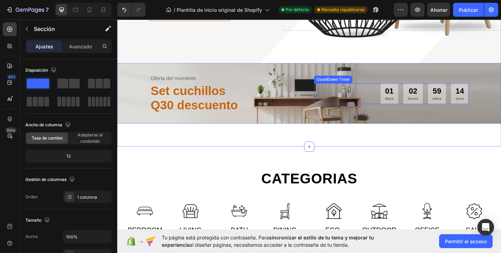
click at [414, 105] on p "days" at bounding box center [413, 105] width 9 height 6
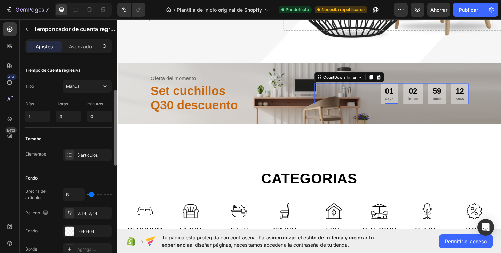
scroll to position [24, 0]
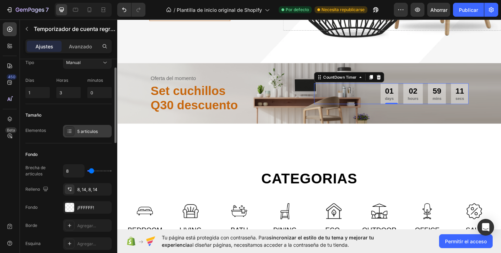
click at [73, 128] on div at bounding box center [70, 131] width 10 height 10
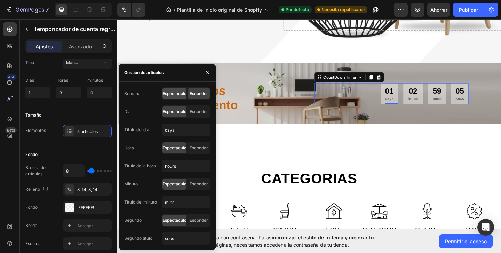
click at [180, 96] on span "Espectáculo" at bounding box center [175, 94] width 24 height 6
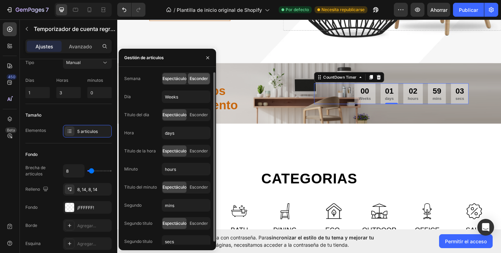
click at [200, 80] on font "Esconder" at bounding box center [199, 78] width 18 height 5
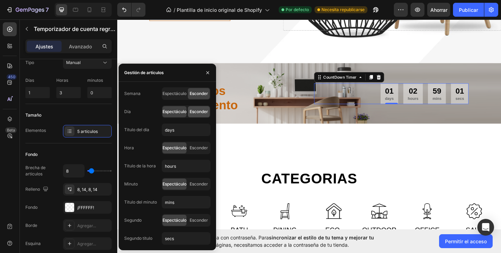
click at [193, 111] on font "Esconder" at bounding box center [199, 111] width 18 height 5
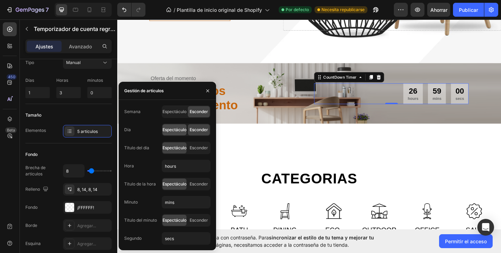
click at [171, 131] on font "Espectáculo" at bounding box center [175, 129] width 24 height 5
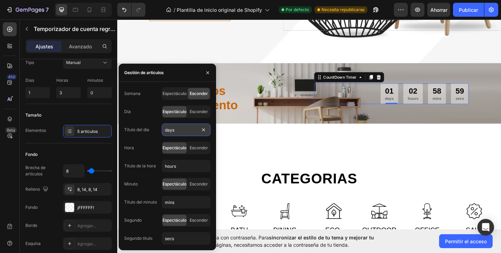
click at [179, 132] on input "days" at bounding box center [186, 130] width 49 height 13
type input "dias"
click at [205, 146] on font "Esconder" at bounding box center [199, 147] width 18 height 5
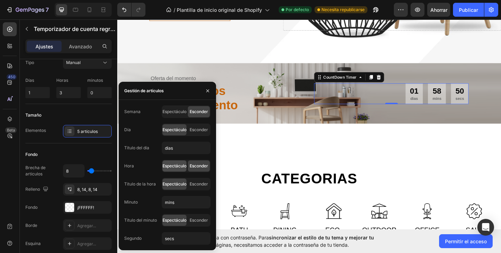
click at [173, 169] on span "Espectáculo" at bounding box center [175, 166] width 24 height 6
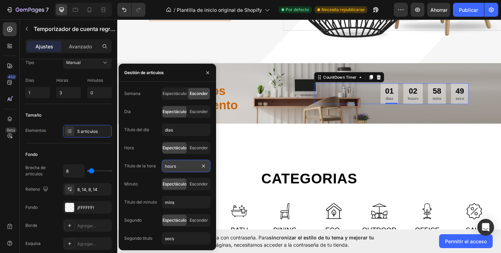
click at [180, 168] on input "hours" at bounding box center [186, 166] width 49 height 13
type input "horas"
click at [196, 183] on font "Esconder" at bounding box center [199, 183] width 18 height 5
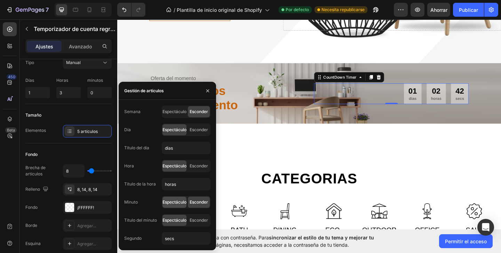
click at [176, 203] on font "Espectáculo" at bounding box center [175, 202] width 24 height 5
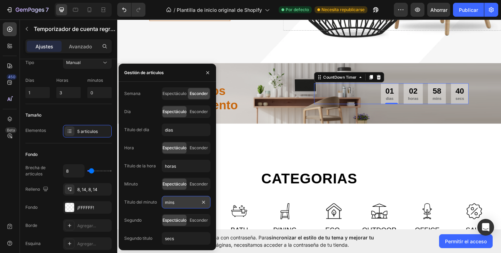
click at [181, 204] on input "mins" at bounding box center [186, 202] width 49 height 13
type input "mins"
click at [197, 220] on font "Esconder" at bounding box center [199, 220] width 18 height 5
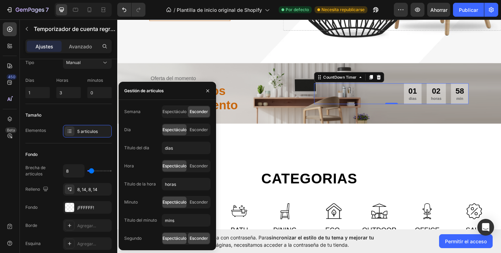
click at [176, 239] on font "Espectáculo" at bounding box center [175, 238] width 24 height 5
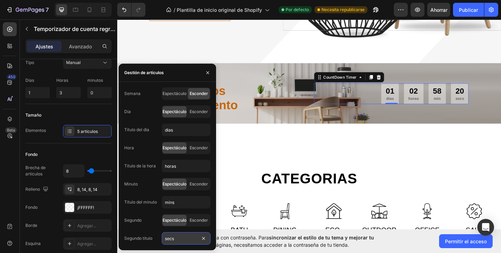
click at [181, 238] on input "secs" at bounding box center [186, 238] width 49 height 13
click at [179, 207] on input "mins" at bounding box center [186, 202] width 49 height 13
type input "mins"
click at [198, 183] on font "Esconder" at bounding box center [199, 183] width 18 height 5
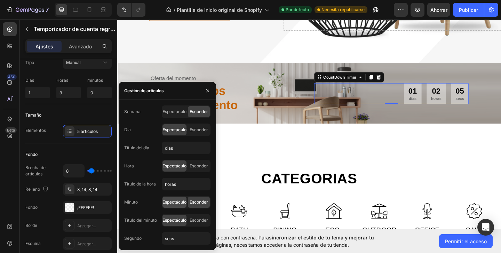
click at [175, 203] on font "Espectáculo" at bounding box center [175, 202] width 24 height 5
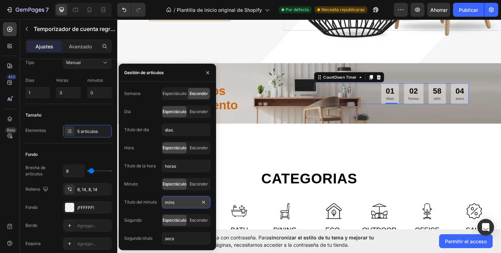
click at [180, 203] on input "mins" at bounding box center [186, 202] width 49 height 13
type input "mins"
click at [174, 94] on font "Espectáculo" at bounding box center [175, 93] width 24 height 5
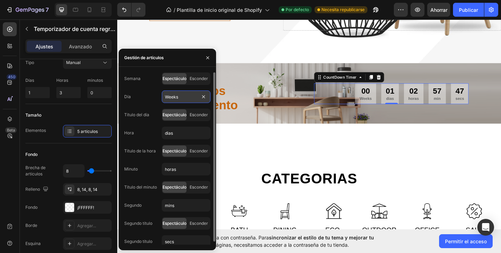
click at [186, 98] on input "Weeks" at bounding box center [186, 97] width 49 height 13
type input "semanas"
click at [203, 76] on span "Esconder" at bounding box center [199, 79] width 18 height 6
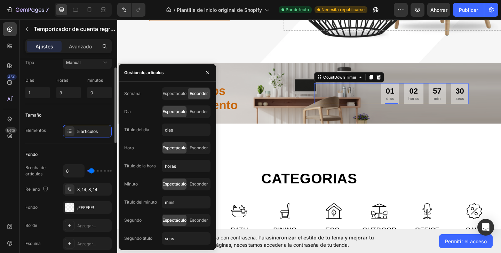
click at [91, 111] on div "Tamaño" at bounding box center [68, 115] width 86 height 11
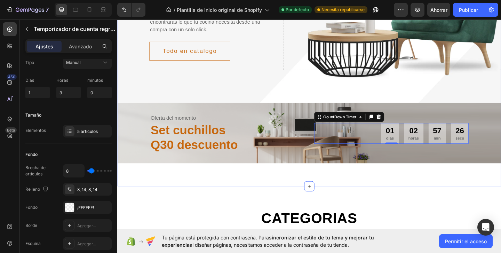
scroll to position [154, 0]
click at [327, 101] on div "Desde tu tienda a un solo click! Text En todo lo que tu cocina merece Heading E…" at bounding box center [326, 10] width 418 height 263
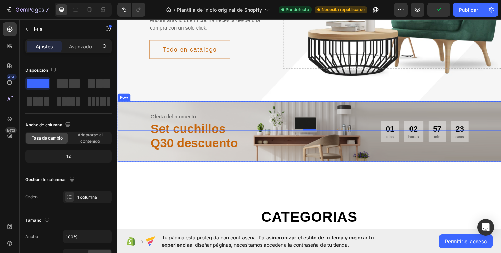
scroll to position [207, 0]
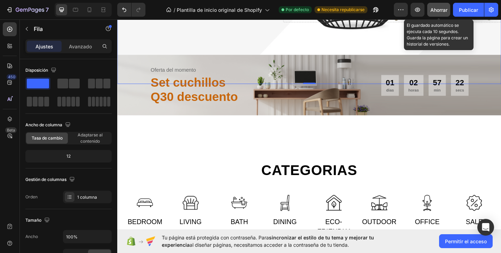
click at [433, 10] on font "Ahorrar" at bounding box center [439, 10] width 17 height 6
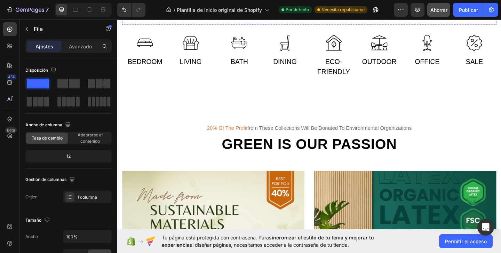
scroll to position [382, 0]
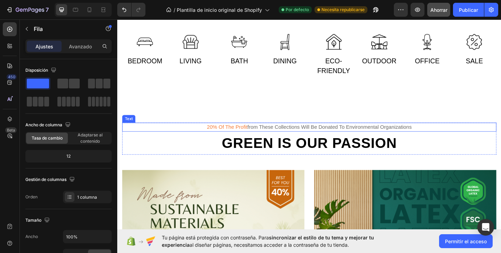
click at [310, 137] on div "20% of the profit from these collections will be donated to environmental organ…" at bounding box center [326, 137] width 407 height 10
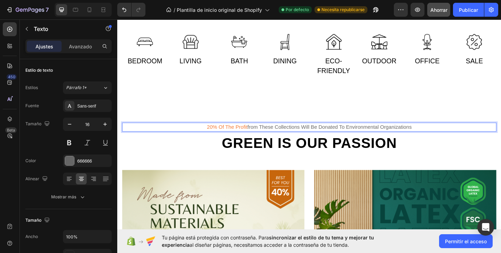
click at [225, 138] on span "20% of the profit" at bounding box center [237, 136] width 44 height 6
click at [257, 139] on p "Q80 of the profit from these collections will be donated to environmental organ…" at bounding box center [326, 136] width 406 height 8
click at [246, 138] on span "Q80 de ahoro en" at bounding box center [237, 136] width 44 height 6
click at [443, 136] on p "Q80 de ahorro en from these collections will be donated to environmental organi…" at bounding box center [326, 136] width 406 height 8
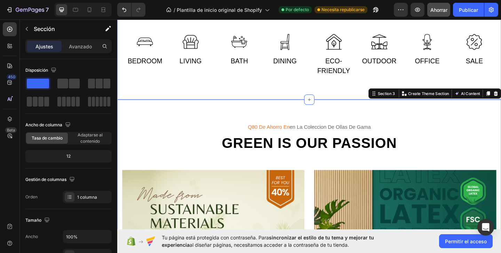
click at [432, 82] on div "categorias Heading Row Image Bedroom Text Image Living Text Row Image Bath Text…" at bounding box center [326, 40] width 418 height 133
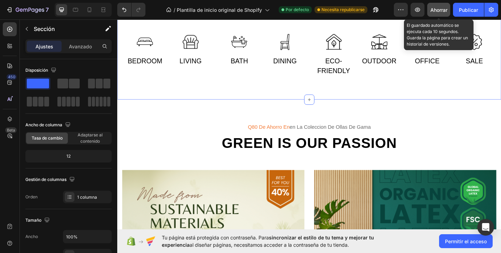
click at [437, 12] on font "Ahorrar" at bounding box center [439, 10] width 17 height 6
